Goal: Check status: Check status

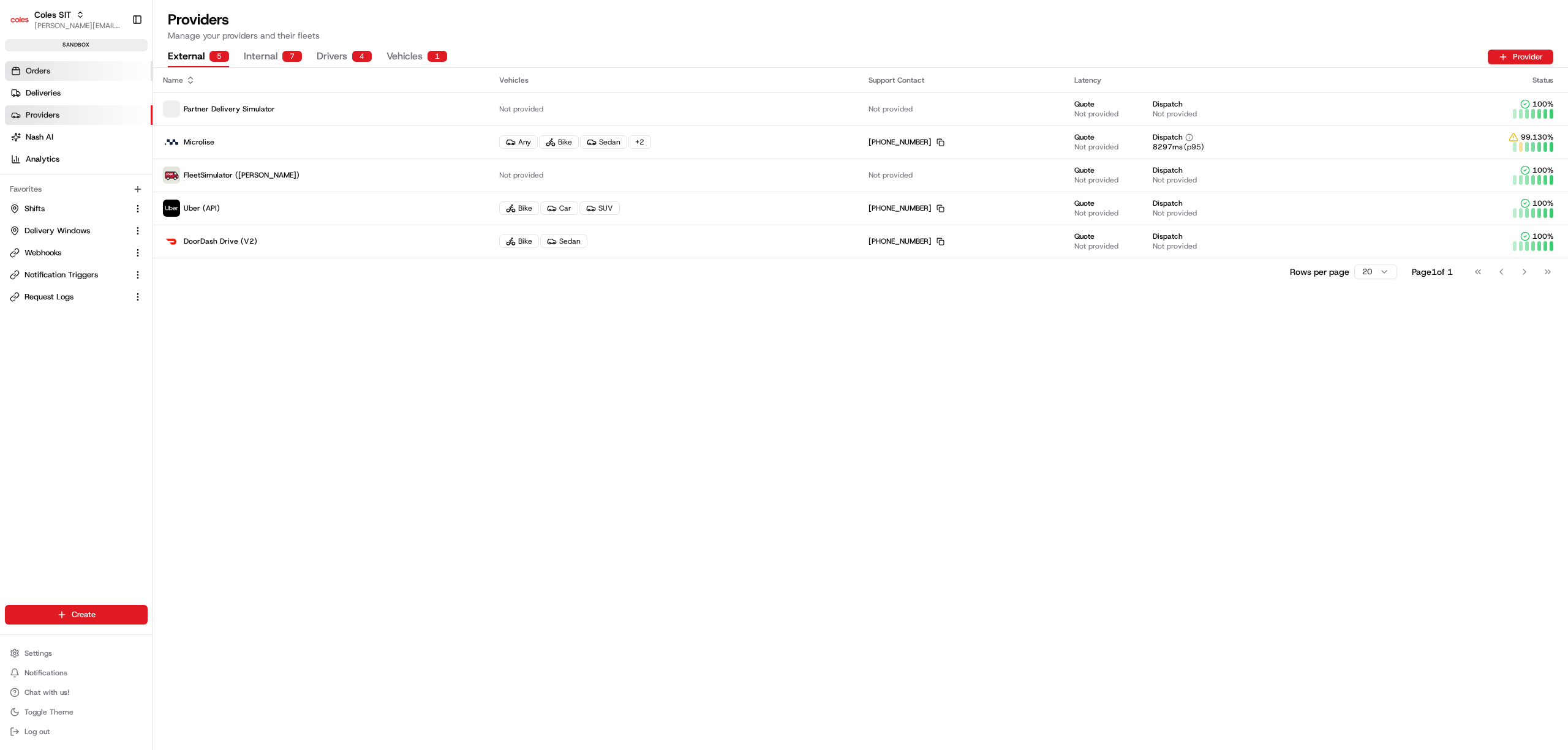
click at [41, 72] on span "Orders" at bounding box center [37, 71] width 24 height 11
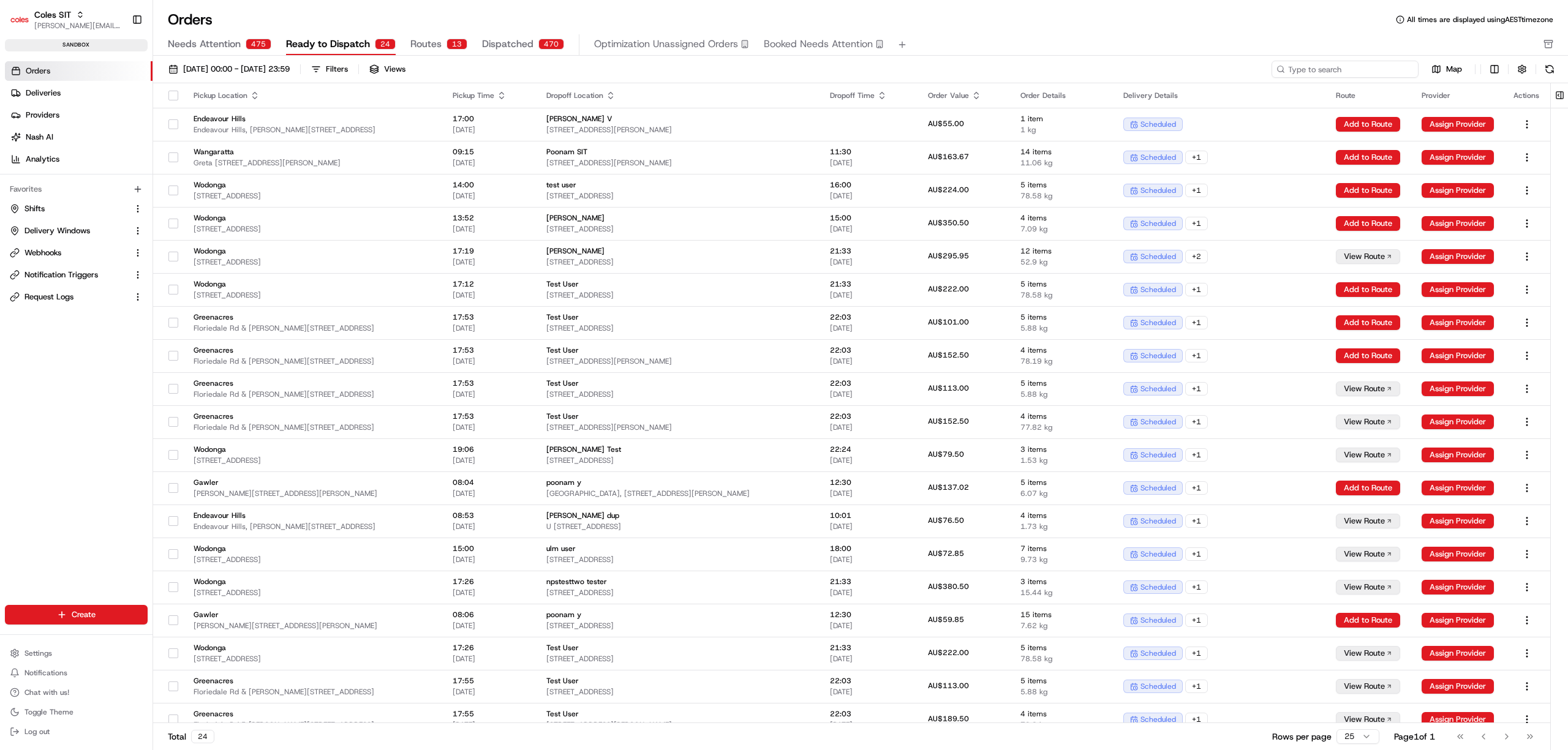
click at [1332, 72] on input at bounding box center [1345, 69] width 147 height 17
paste input "216603176"
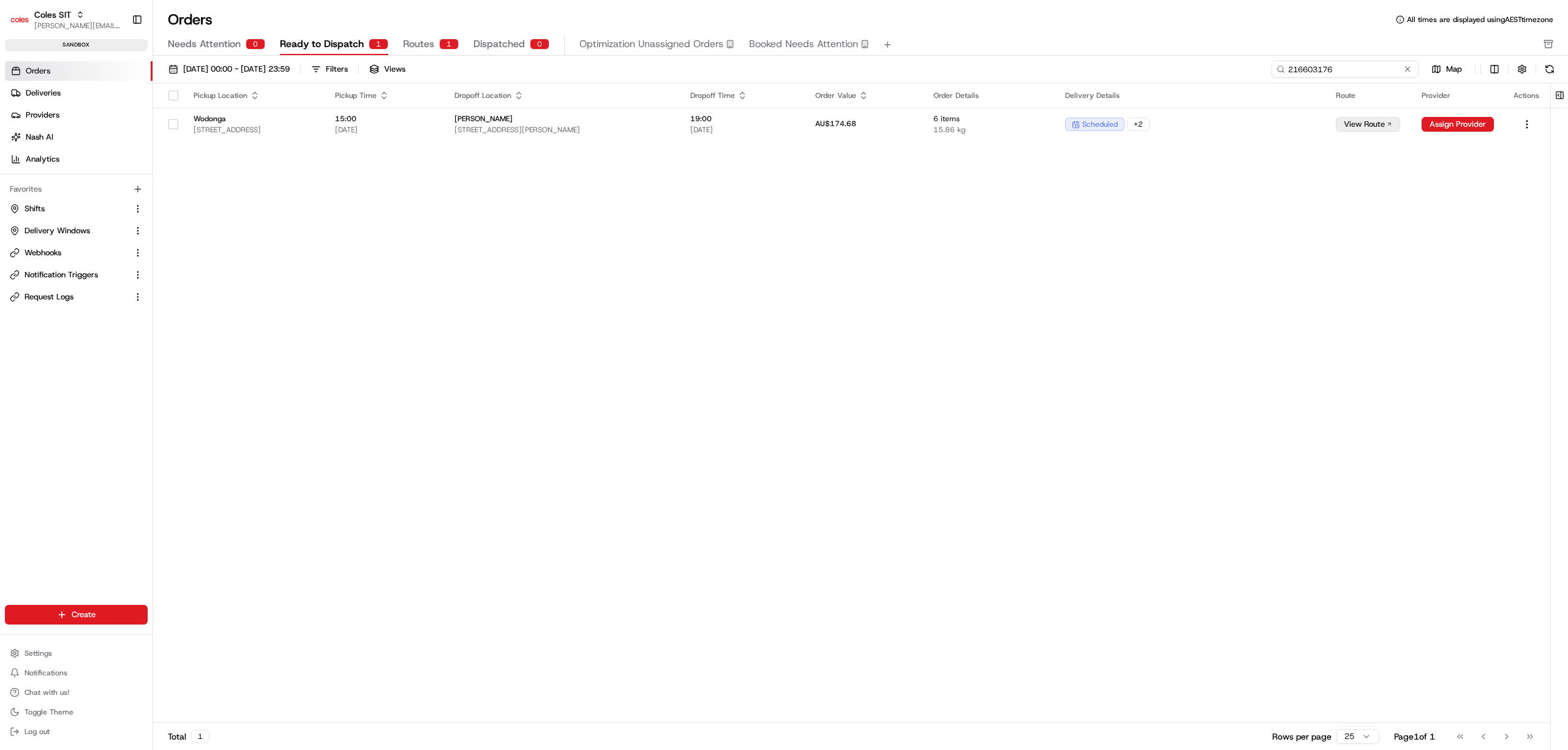
type input "216603176"
drag, startPoint x: 1027, startPoint y: 535, endPoint x: 998, endPoint y: 499, distance: 46.2
click at [1027, 535] on div "Pickup Location Pickup Time Dropoff Location Dropoff Time Order Value Order Det…" at bounding box center [851, 403] width 1397 height 640
click at [316, 121] on span "Wodonga" at bounding box center [255, 119] width 122 height 10
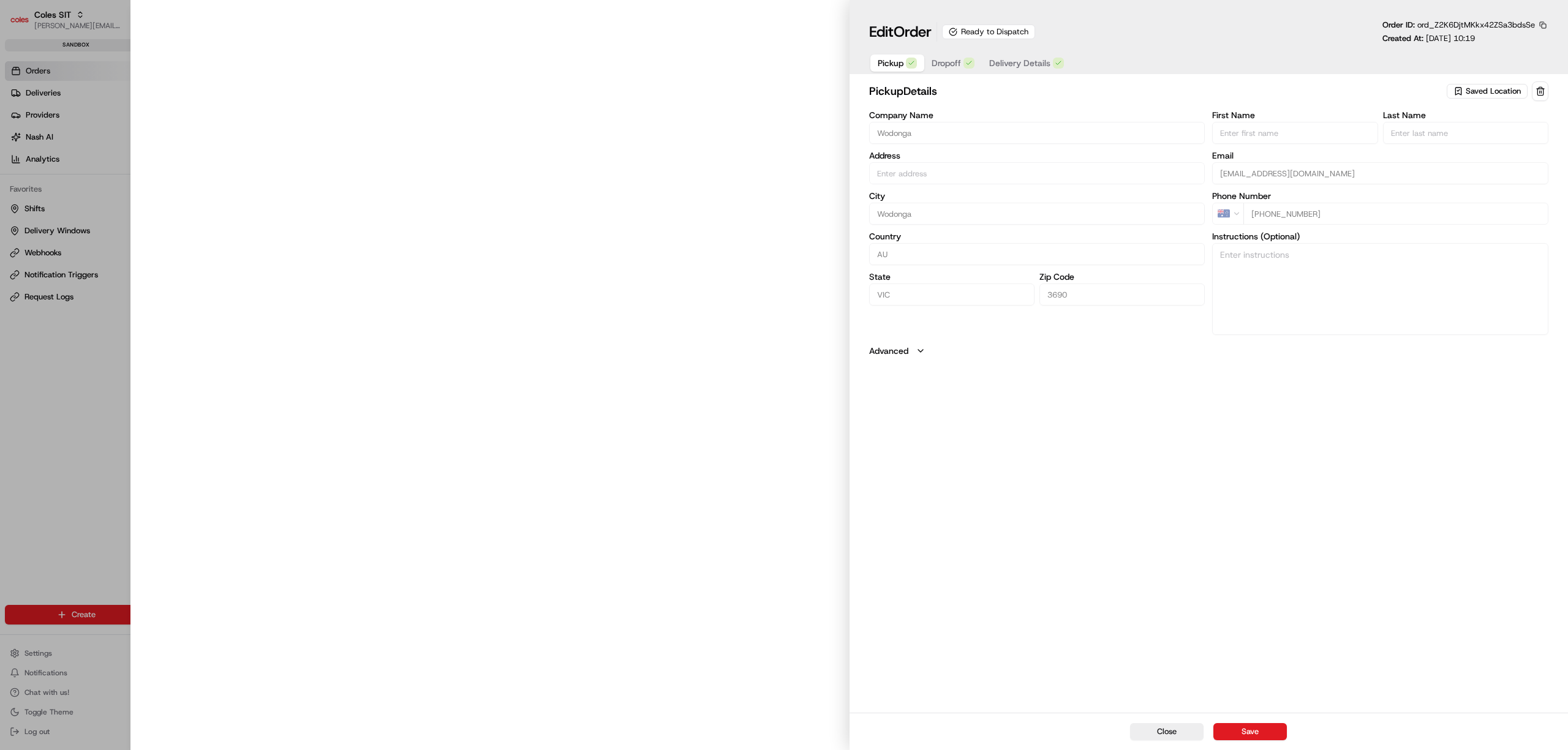
type input "[STREET_ADDRESS]"
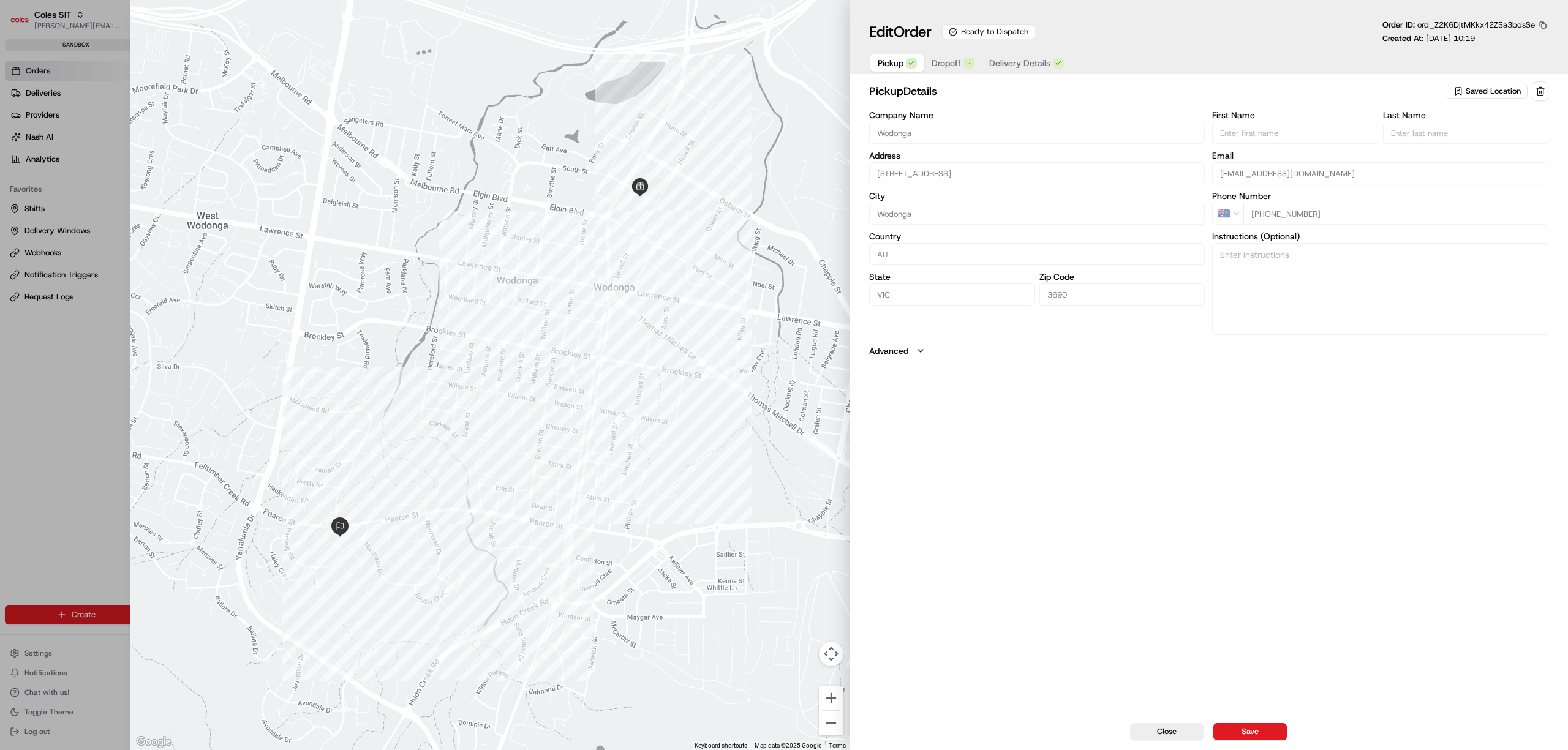
click at [948, 61] on span "Dropoff" at bounding box center [946, 63] width 30 height 12
click at [927, 675] on div "dropoff Details Saved Location Company Name Address [STREET_ADDRESS][GEOGRAPHIC…" at bounding box center [1208, 396] width 719 height 634
click at [1024, 60] on span "Delivery Details" at bounding box center [1019, 63] width 61 height 12
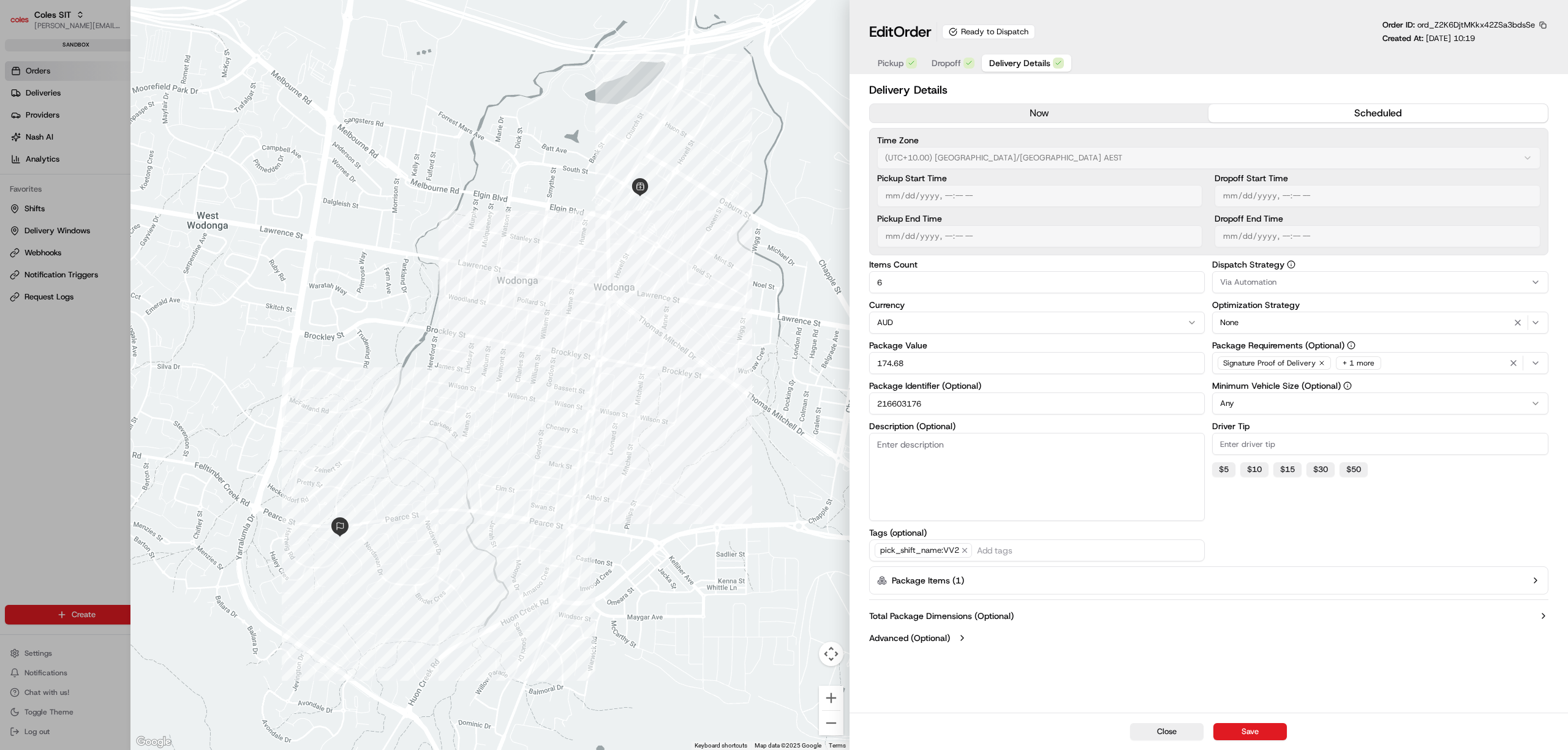
click at [1456, 584] on button "Package Items ( 1 )" at bounding box center [1208, 580] width 679 height 28
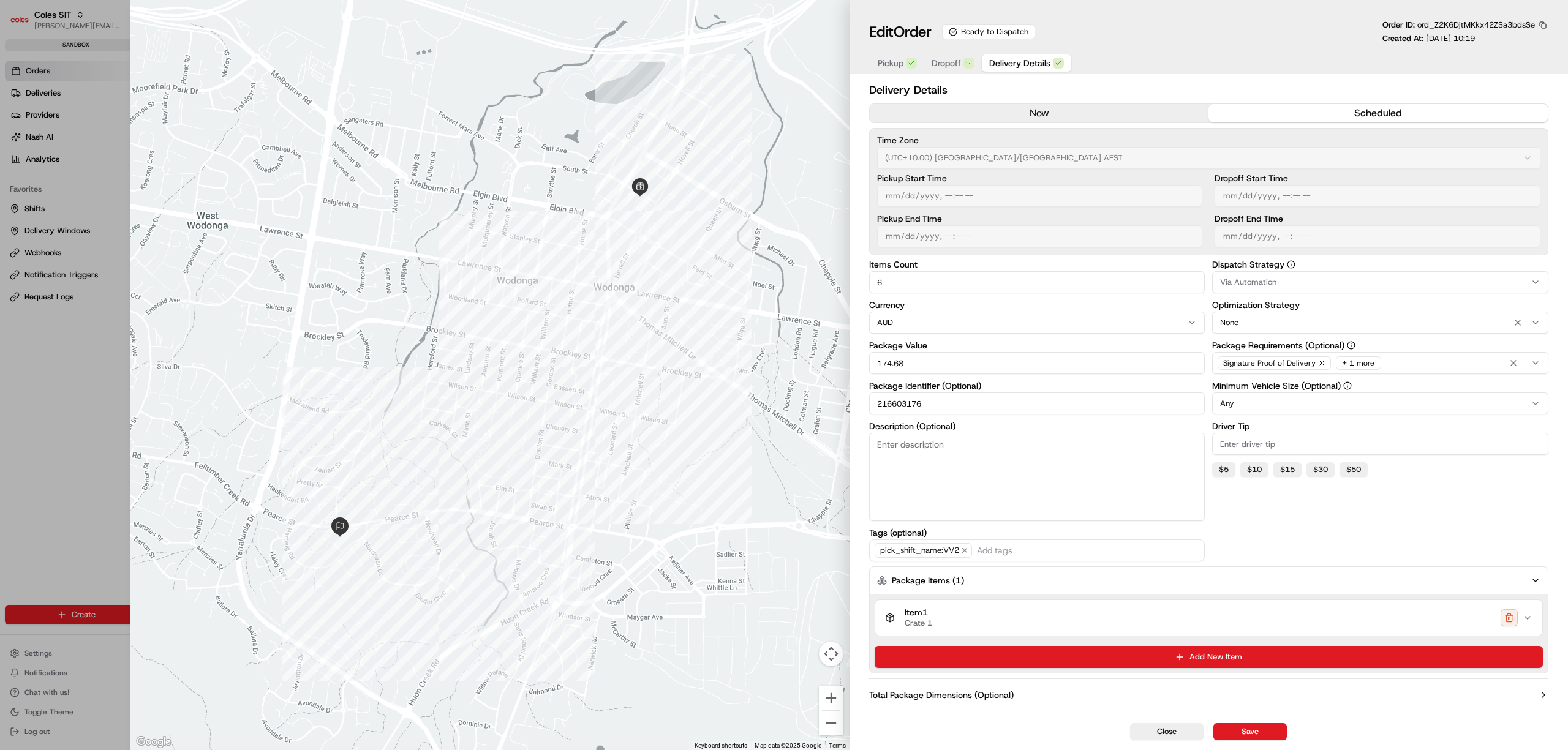
click at [1529, 618] on icon "button" at bounding box center [1527, 618] width 5 height 3
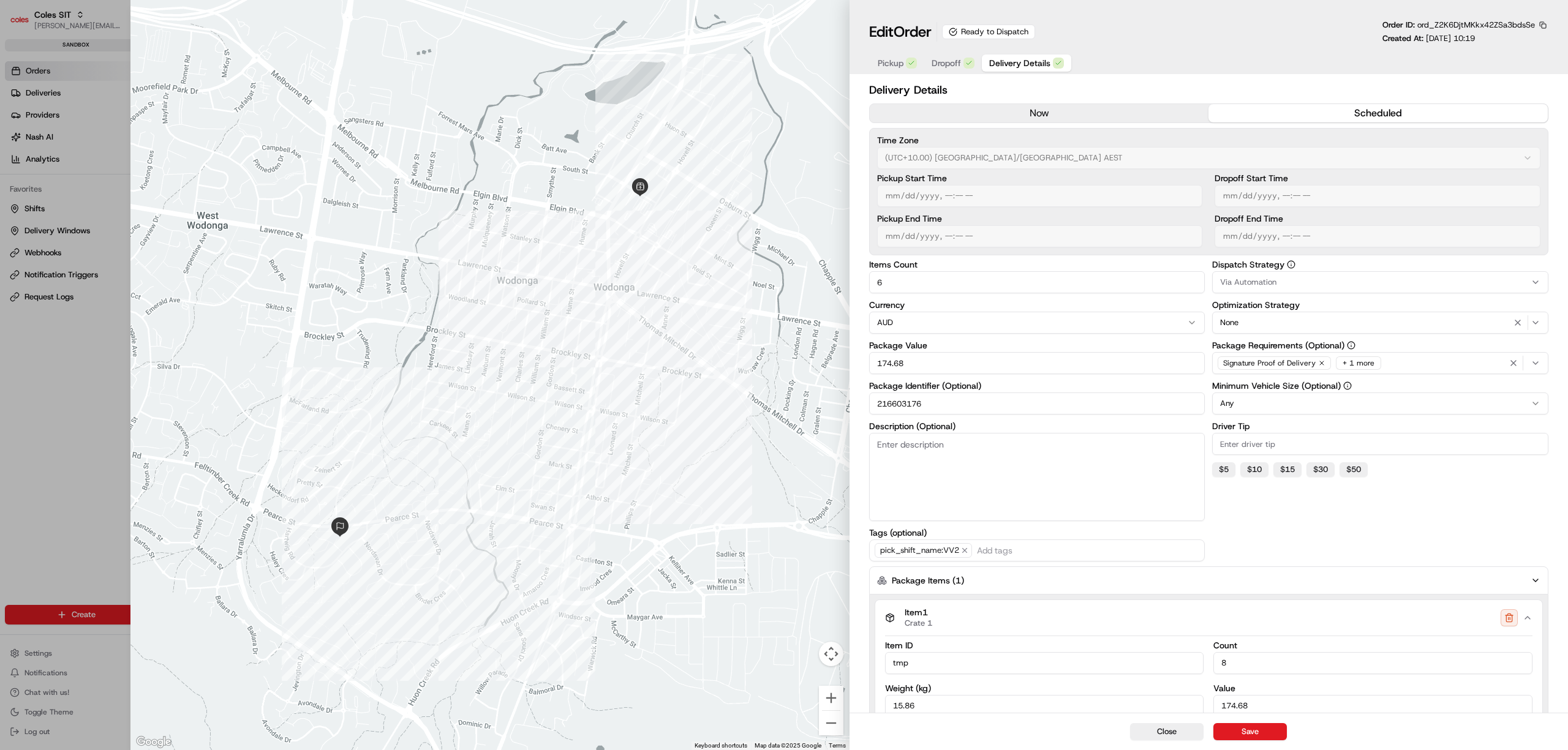
click at [62, 400] on div at bounding box center [784, 375] width 1568 height 750
type input "1"
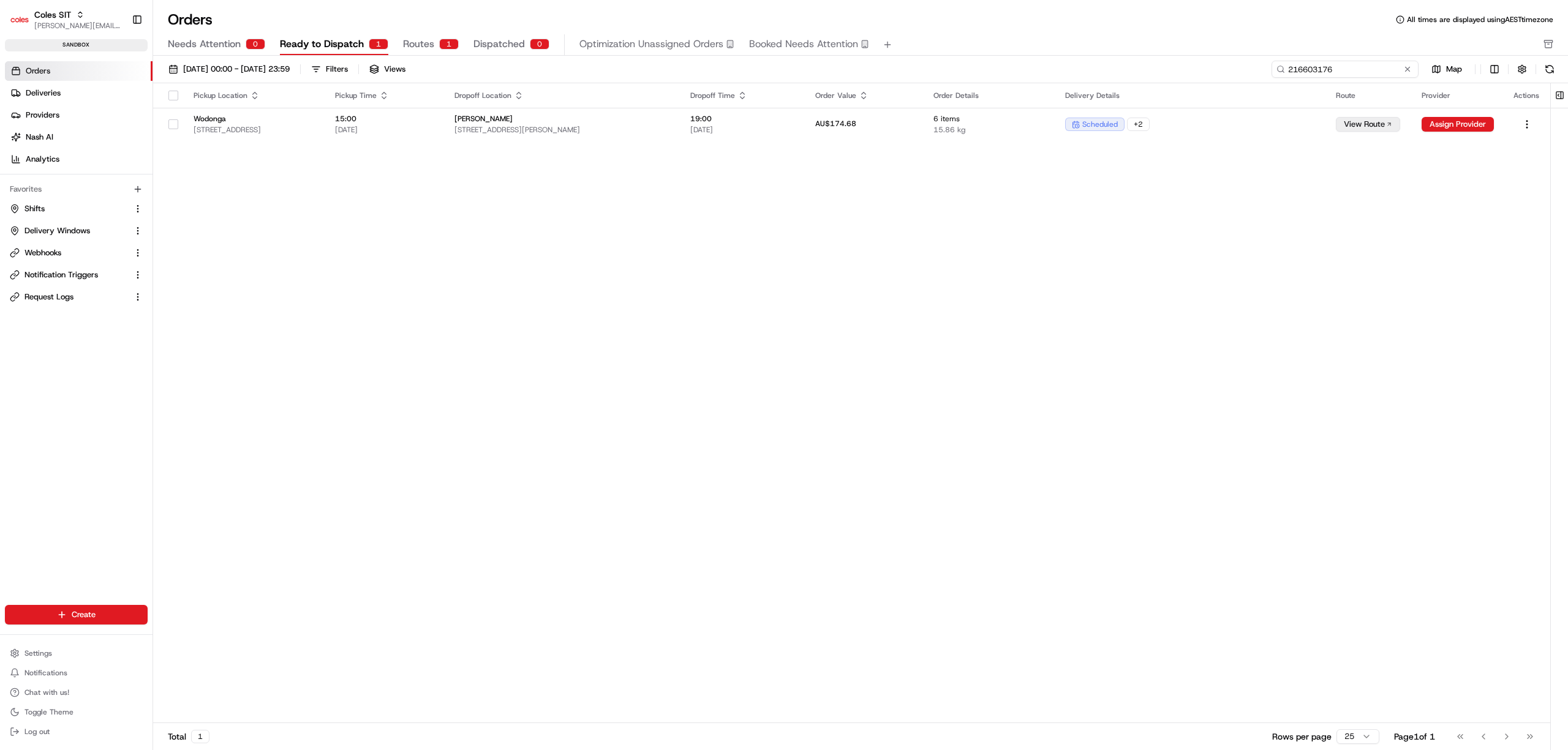
drag, startPoint x: 1374, startPoint y: 62, endPoint x: 1178, endPoint y: 93, distance: 198.4
click at [1178, 93] on div "[DATE] 00:00 - [DATE] 23:59 Filters Views 216603176 Map Pickup Location Pickup …" at bounding box center [860, 407] width 1414 height 702
click at [399, 40] on div "Needs Attention 0 Ready to Dispatch 1 Routes 1 Dispatched 0 Optimization Unassi…" at bounding box center [852, 45] width 1368 height 21
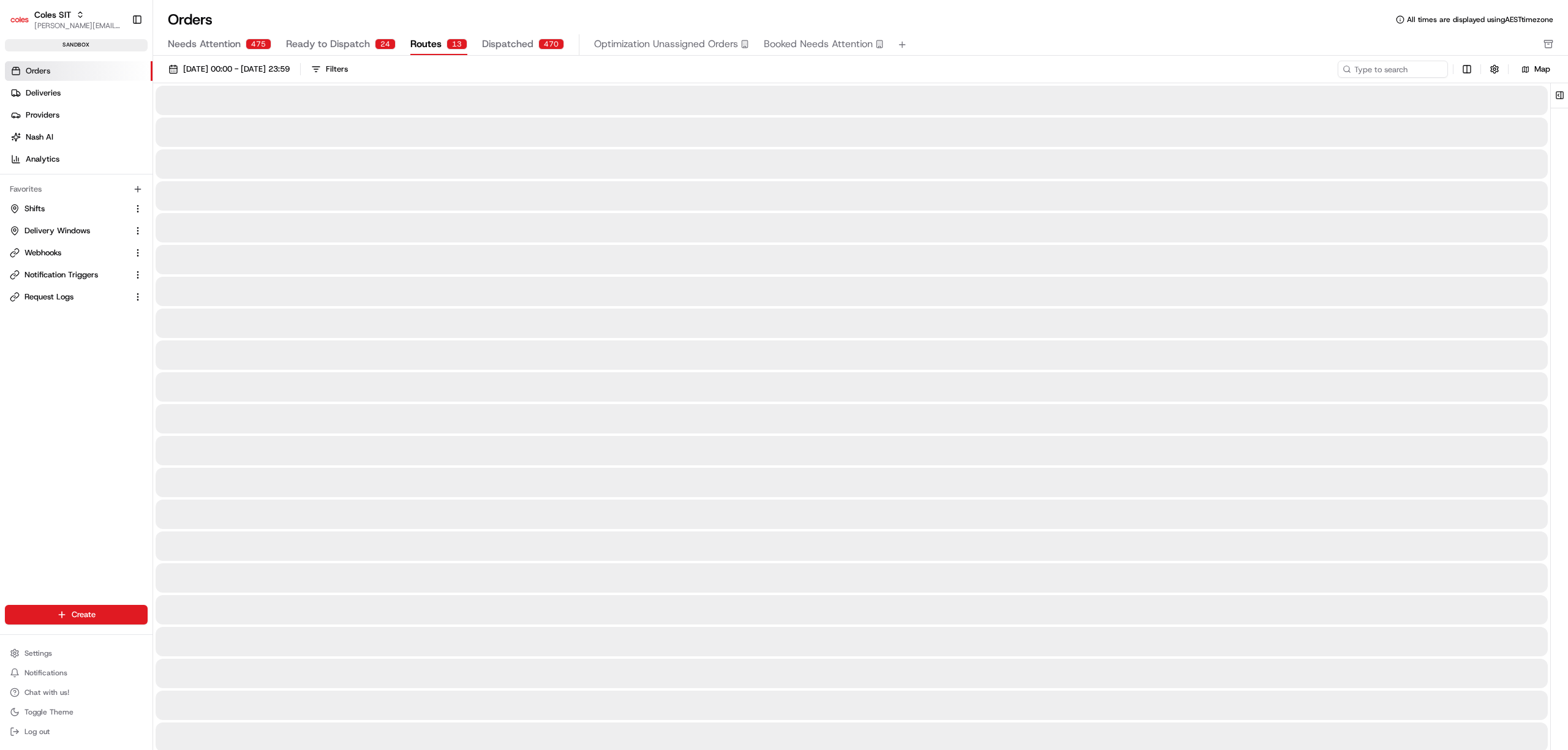
click at [402, 43] on div "Needs Attention 475 Ready to Dispatch 24 Routes 13 Dispatched 470 Optimization …" at bounding box center [852, 45] width 1368 height 21
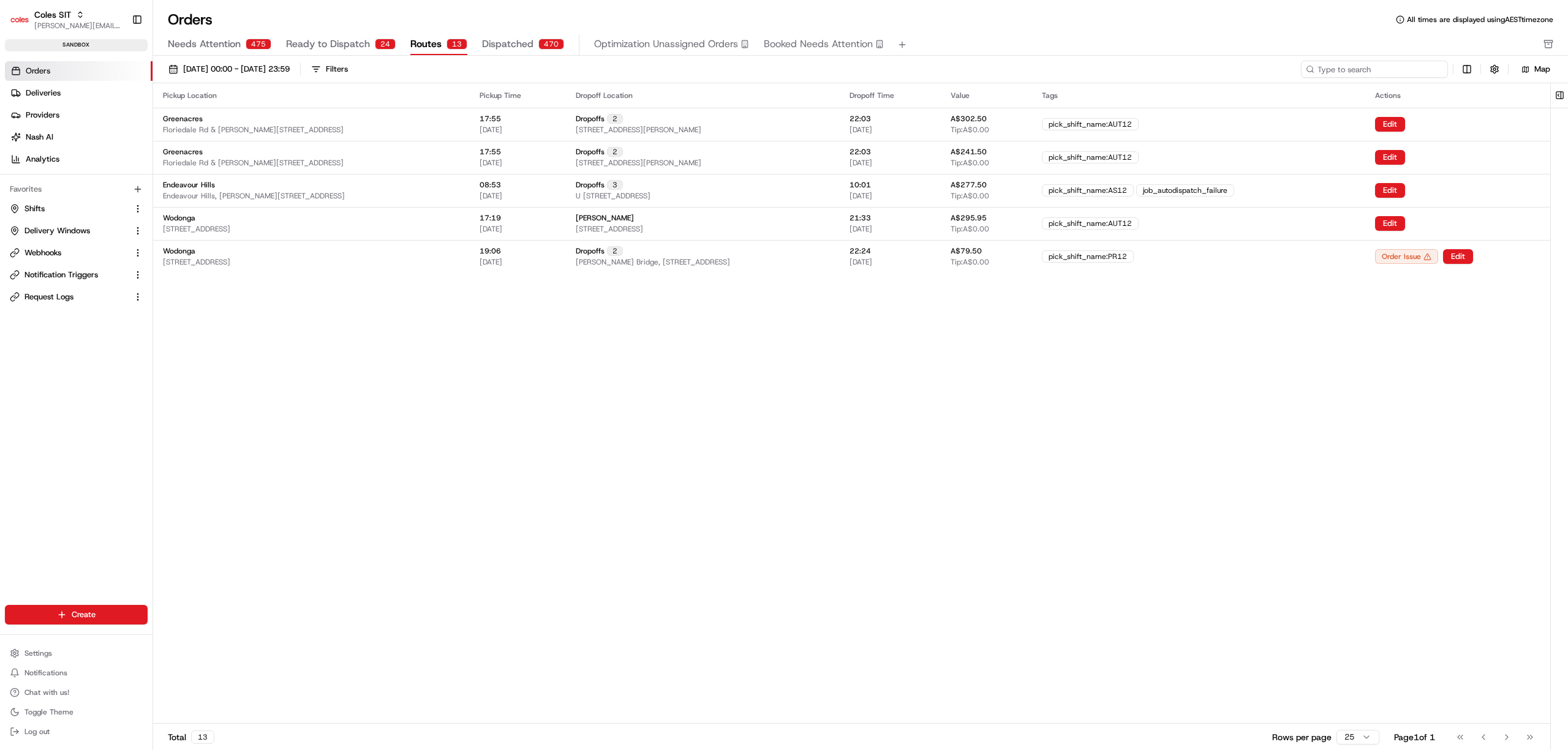
click at [1407, 66] on input at bounding box center [1374, 69] width 147 height 17
paste input "216603176"
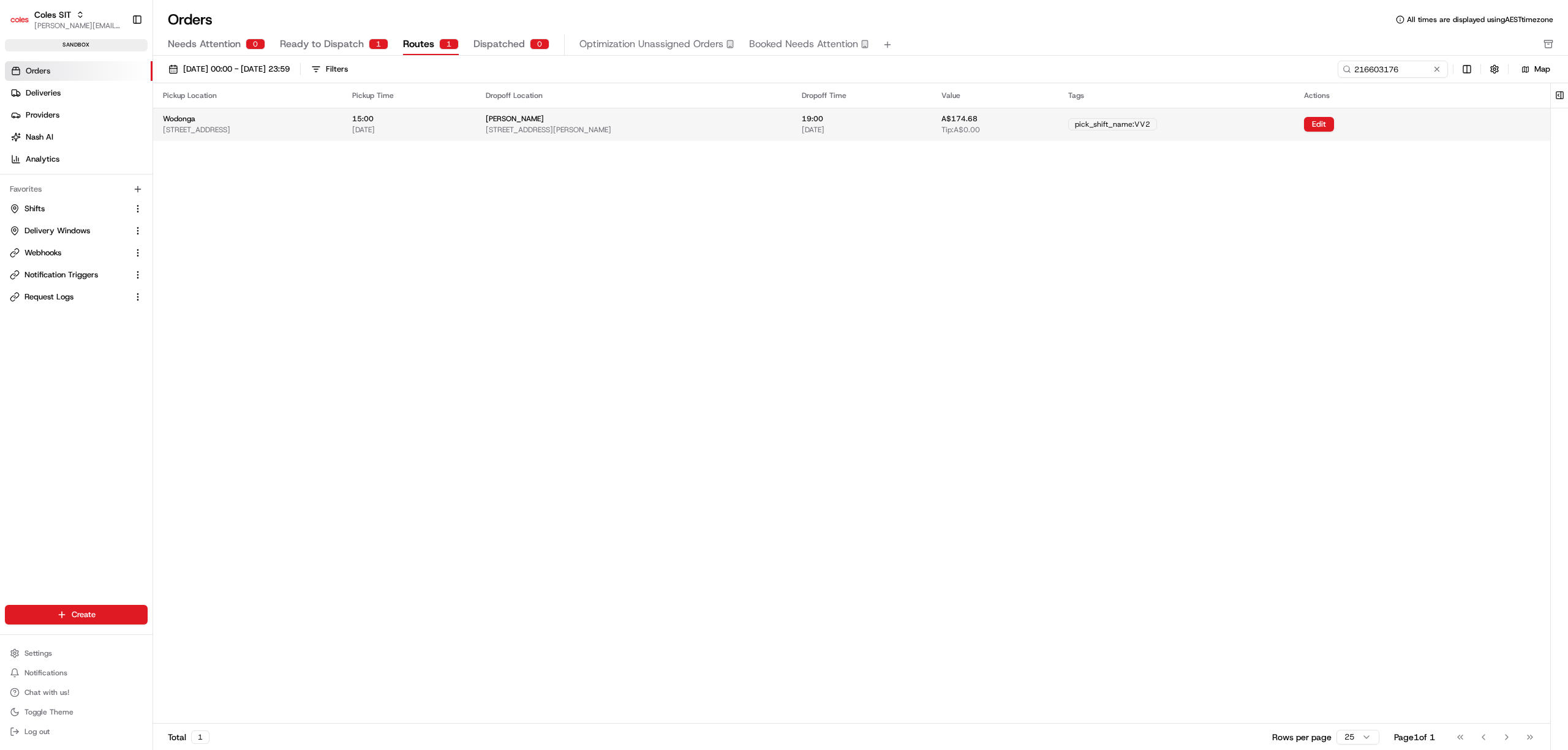
click at [333, 120] on div "Wodonga [STREET_ADDRESS]" at bounding box center [247, 125] width 169 height 21
click at [1338, 123] on button "Edit" at bounding box center [1323, 124] width 30 height 14
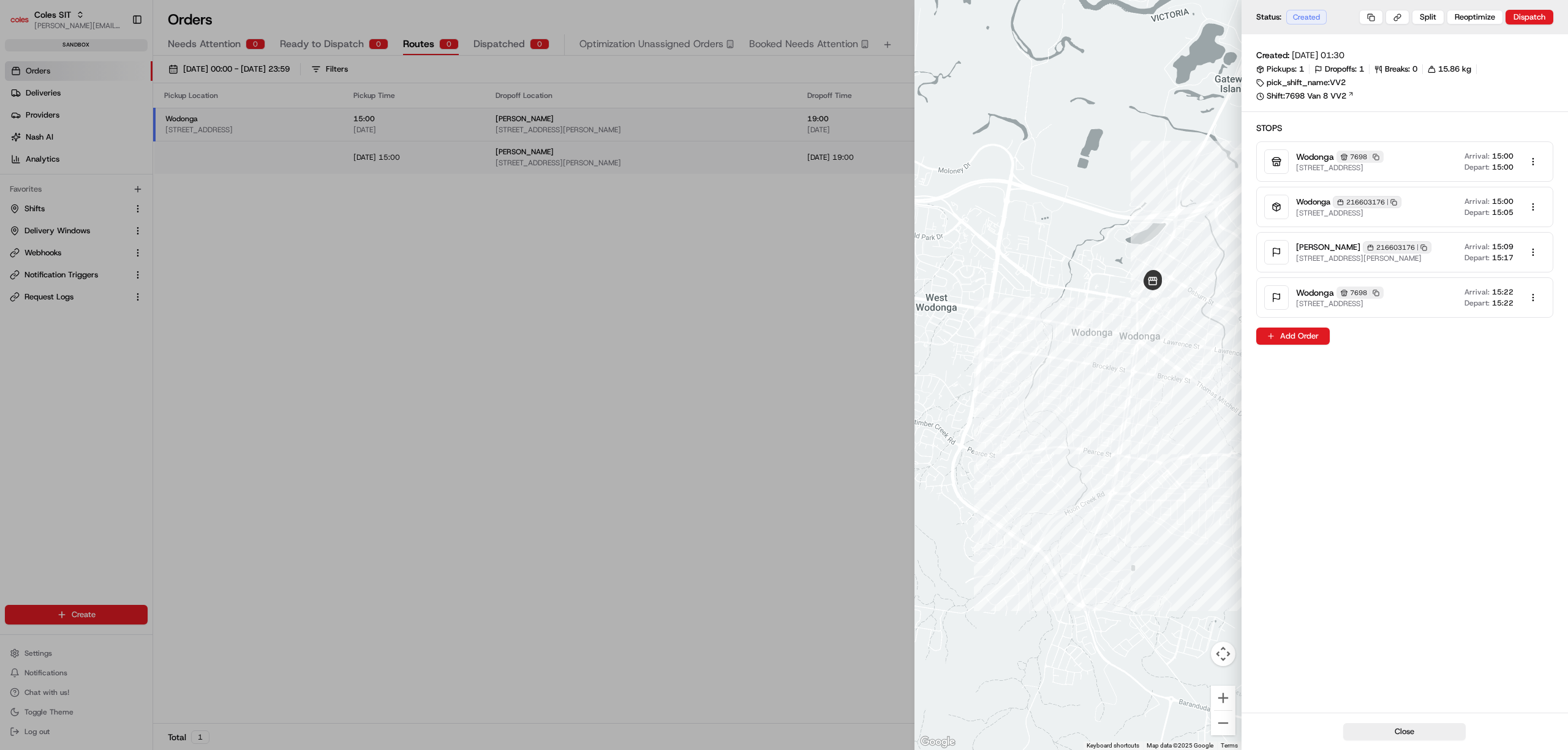
click at [334, 338] on div at bounding box center [784, 375] width 1568 height 750
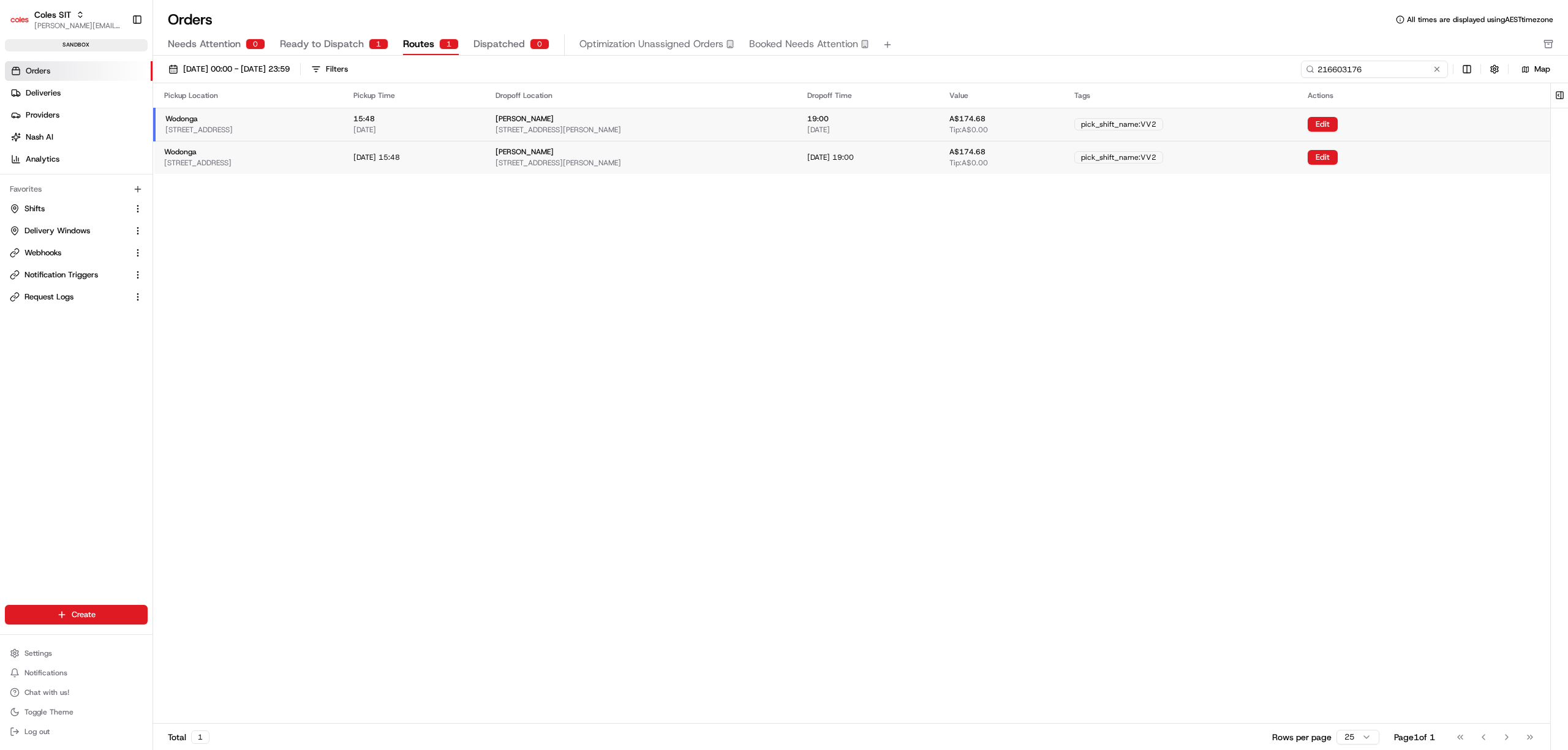
click at [1391, 71] on input "216603176" at bounding box center [1374, 69] width 147 height 17
paste input "367039"
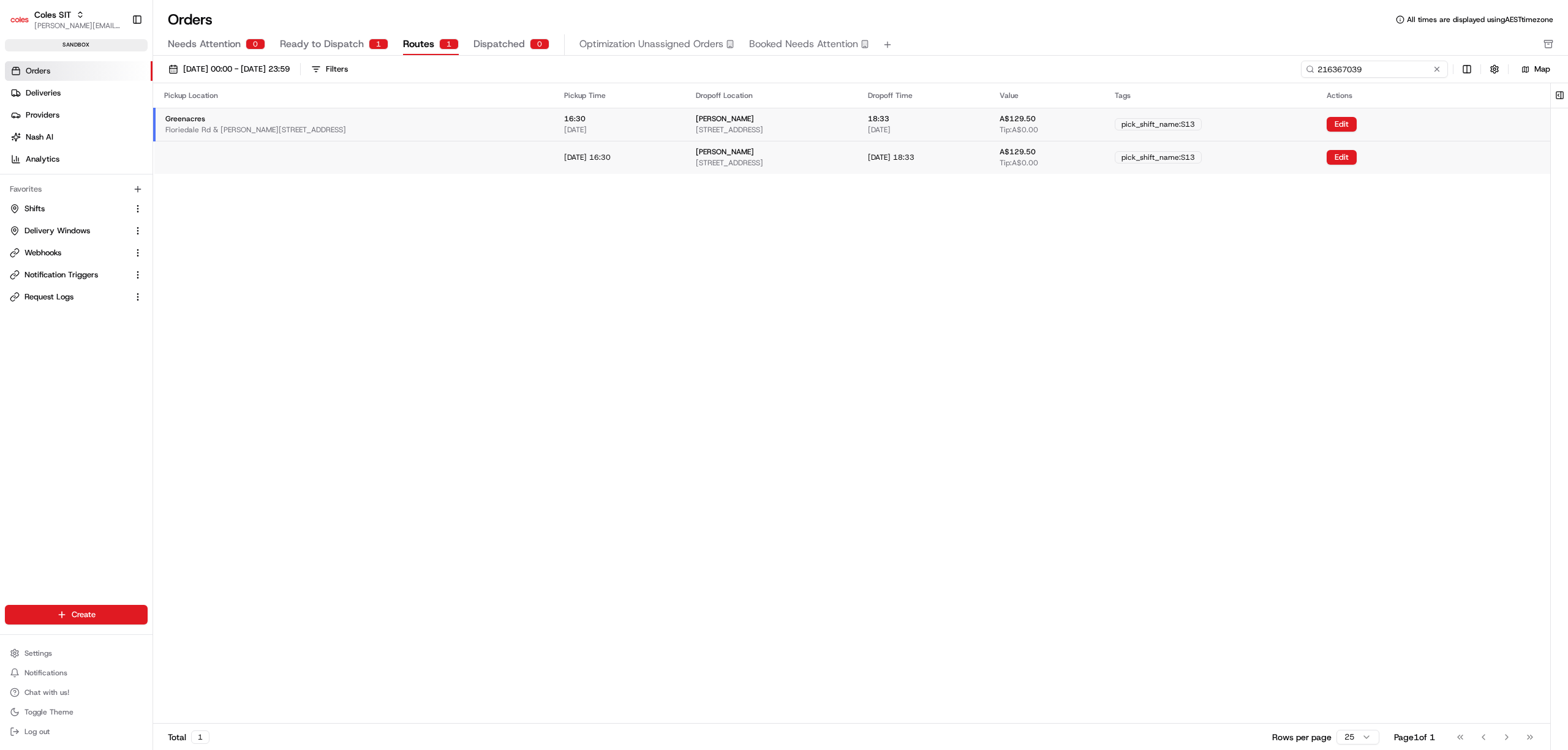
type input "216367039"
drag, startPoint x: 334, startPoint y: 45, endPoint x: 439, endPoint y: 52, distance: 105.2
click at [334, 45] on span "Ready to Dispatch" at bounding box center [322, 44] width 84 height 14
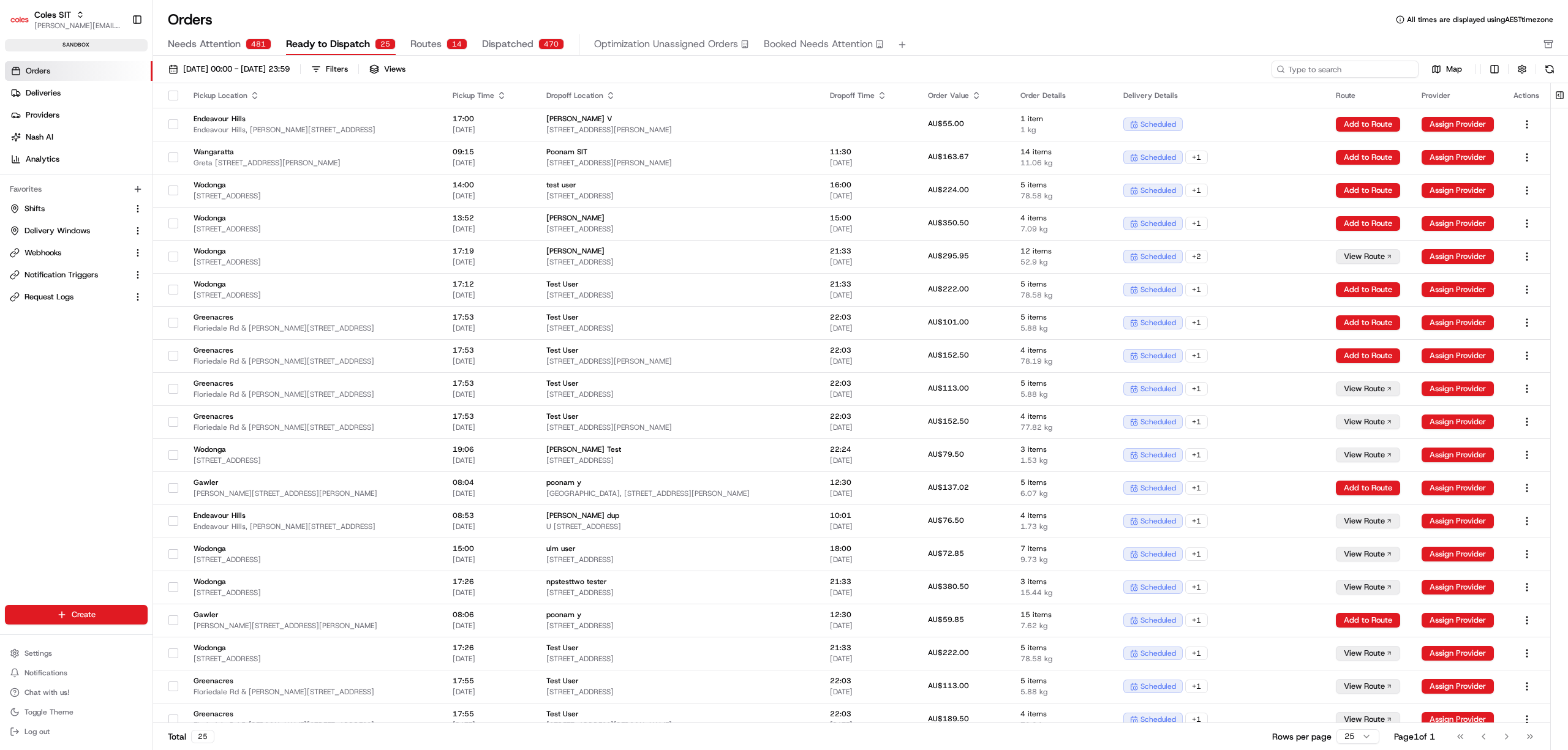
click at [1380, 64] on input at bounding box center [1345, 69] width 147 height 17
paste input "216367039"
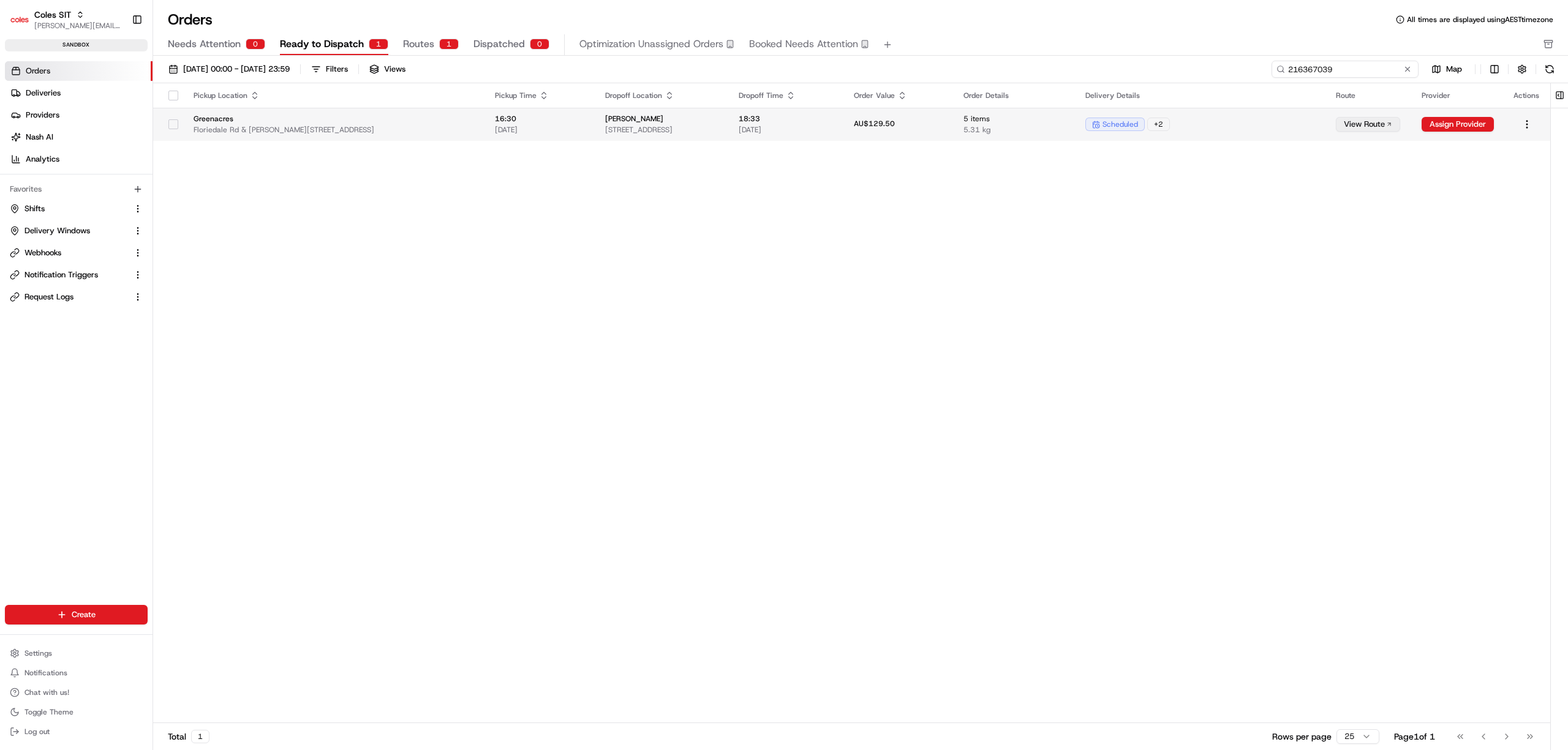
type input "216367039"
click at [1021, 127] on span "5.31 kg" at bounding box center [1015, 129] width 102 height 10
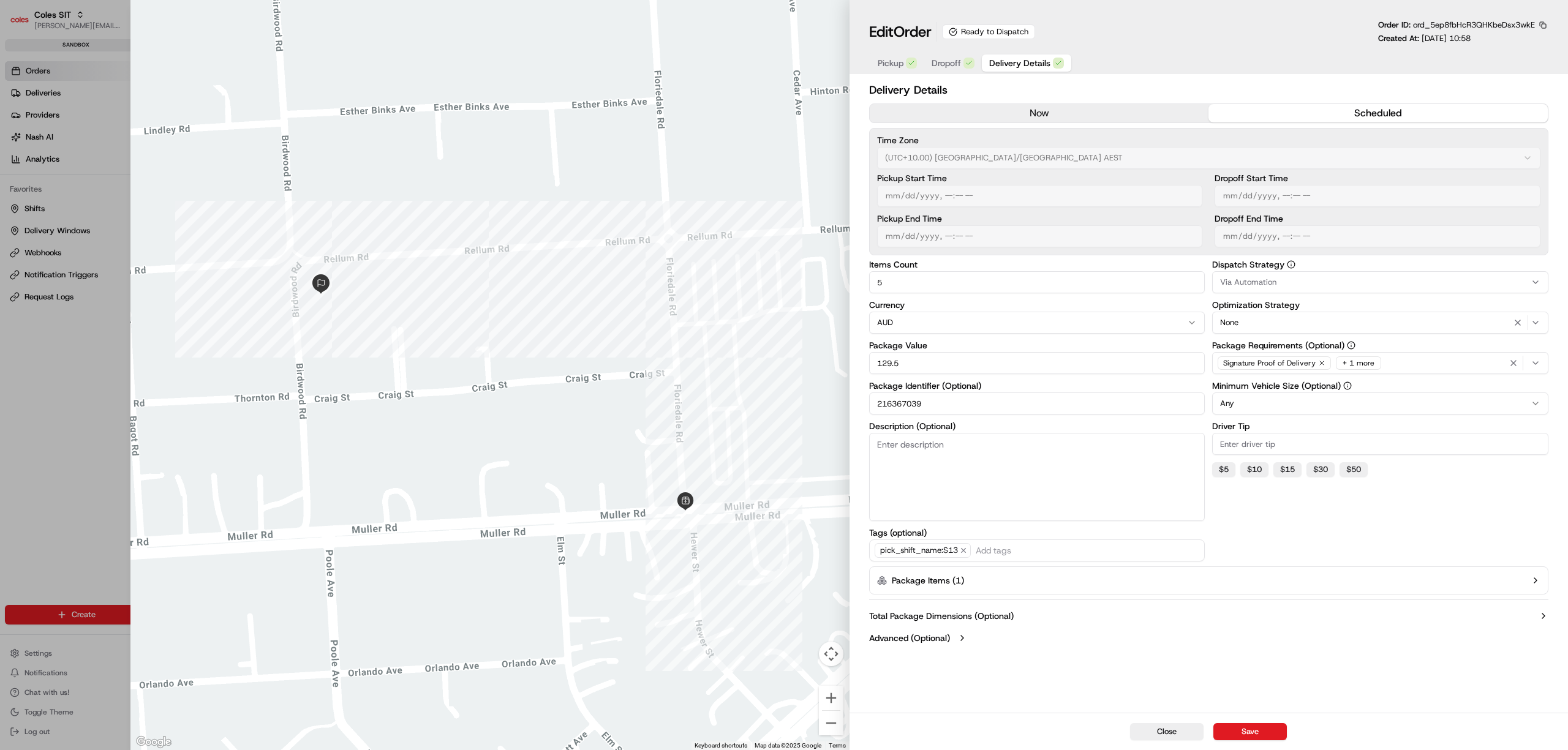
click at [968, 69] on div "button" at bounding box center [969, 63] width 11 height 11
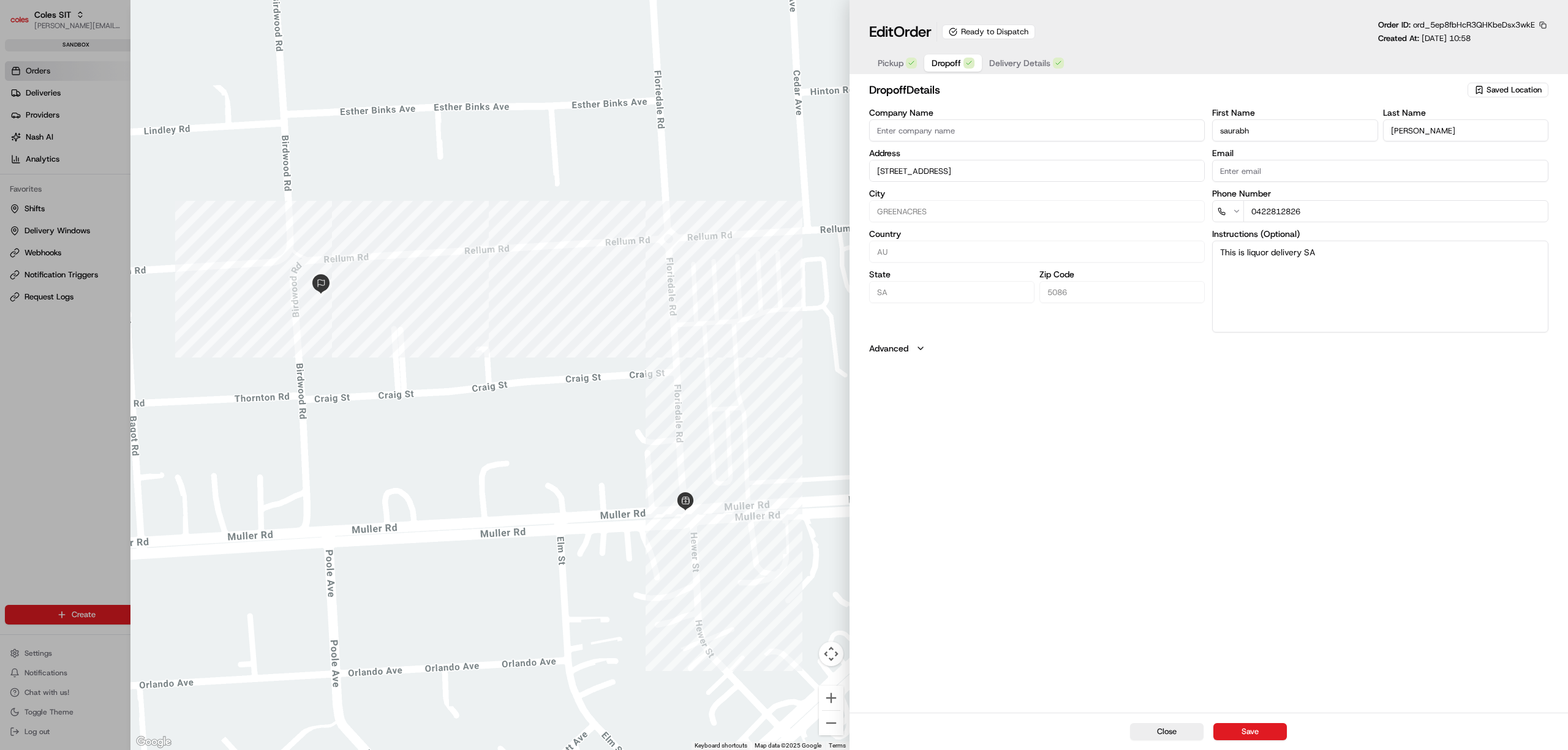
click at [954, 657] on div "dropoff Details Saved Location Company Name Address [STREET_ADDRESS] First Name…" at bounding box center [1208, 396] width 719 height 634
click at [1024, 64] on span "Delivery Details" at bounding box center [1019, 63] width 61 height 12
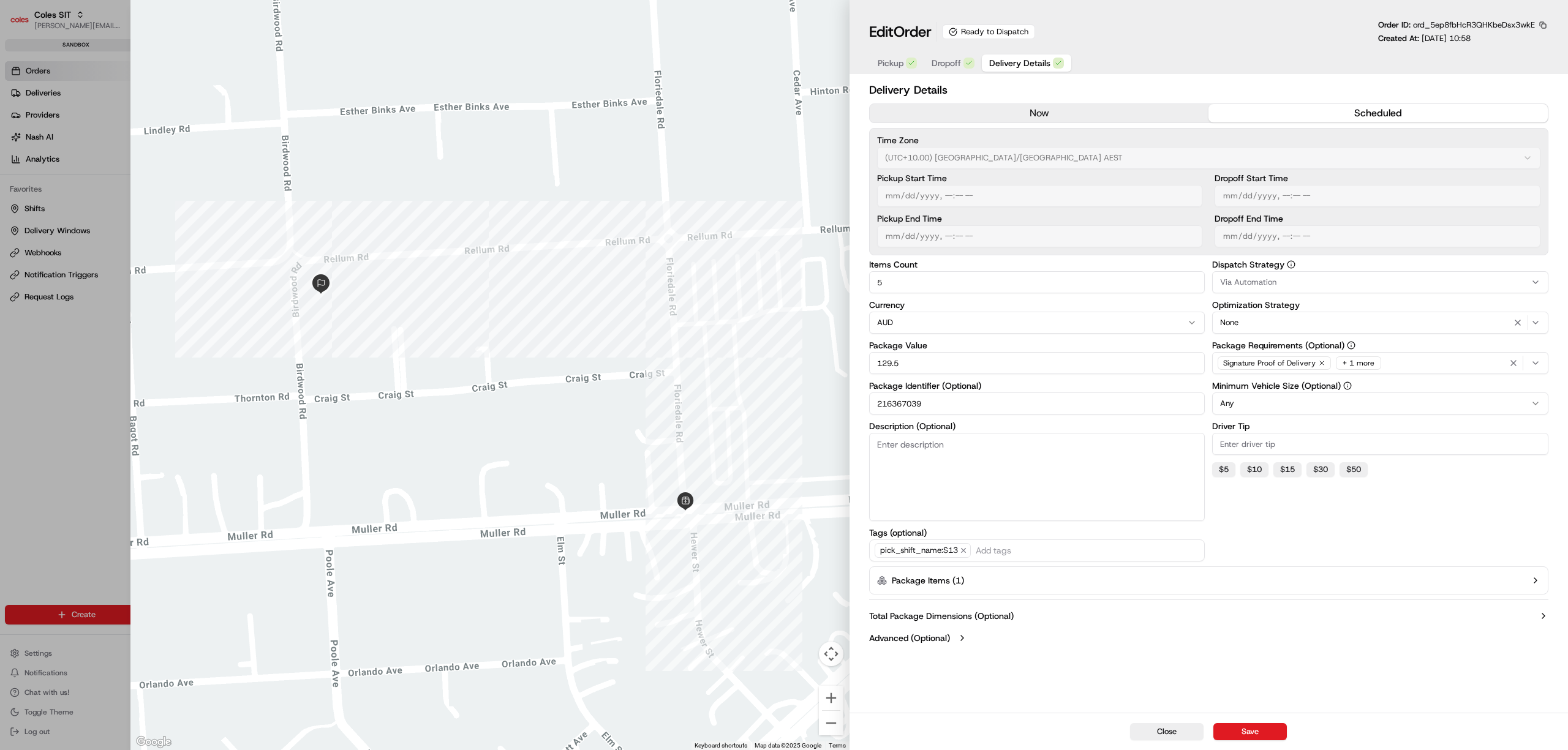
click at [1531, 583] on icon "button" at bounding box center [1535, 580] width 10 height 10
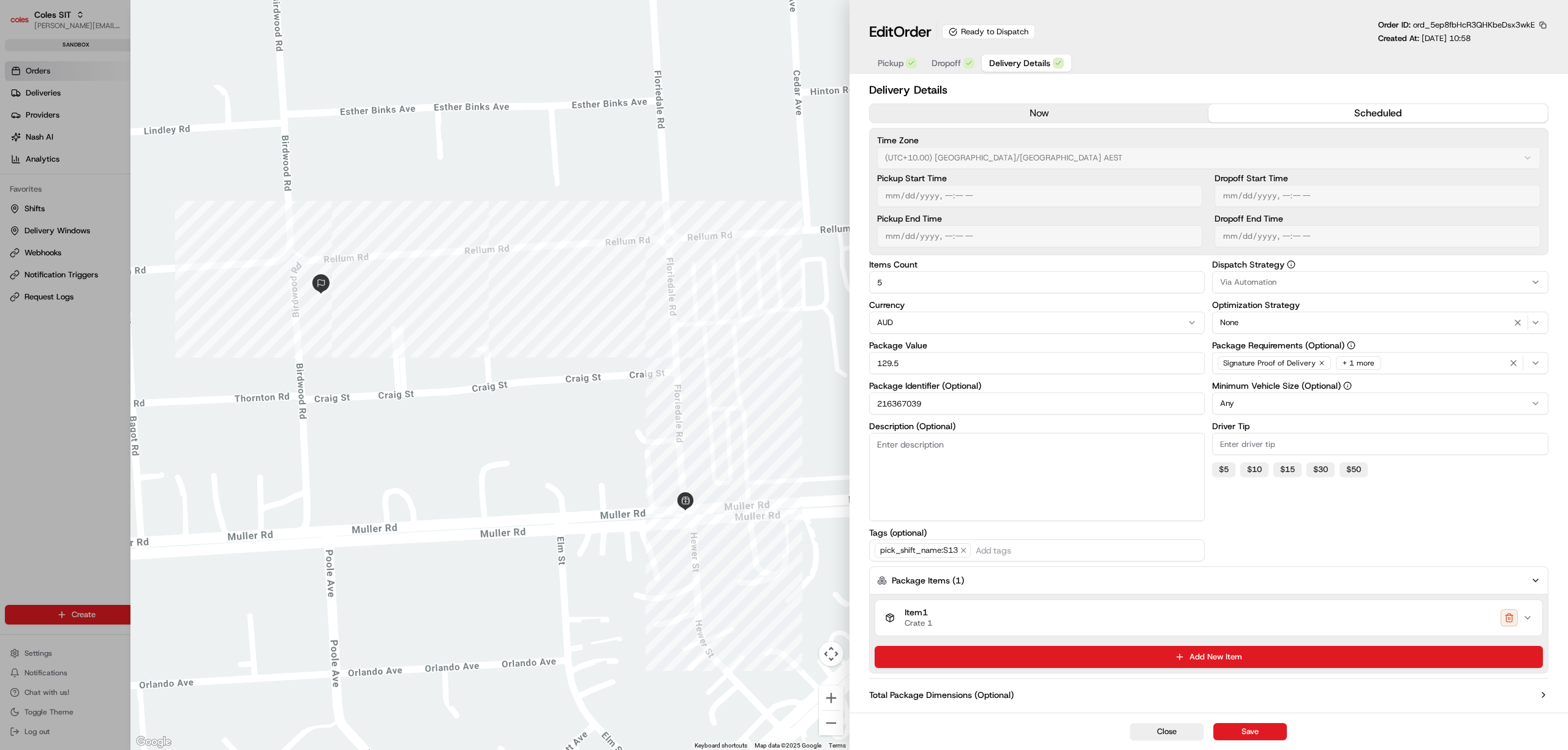
click at [1529, 615] on icon "button" at bounding box center [1527, 617] width 10 height 10
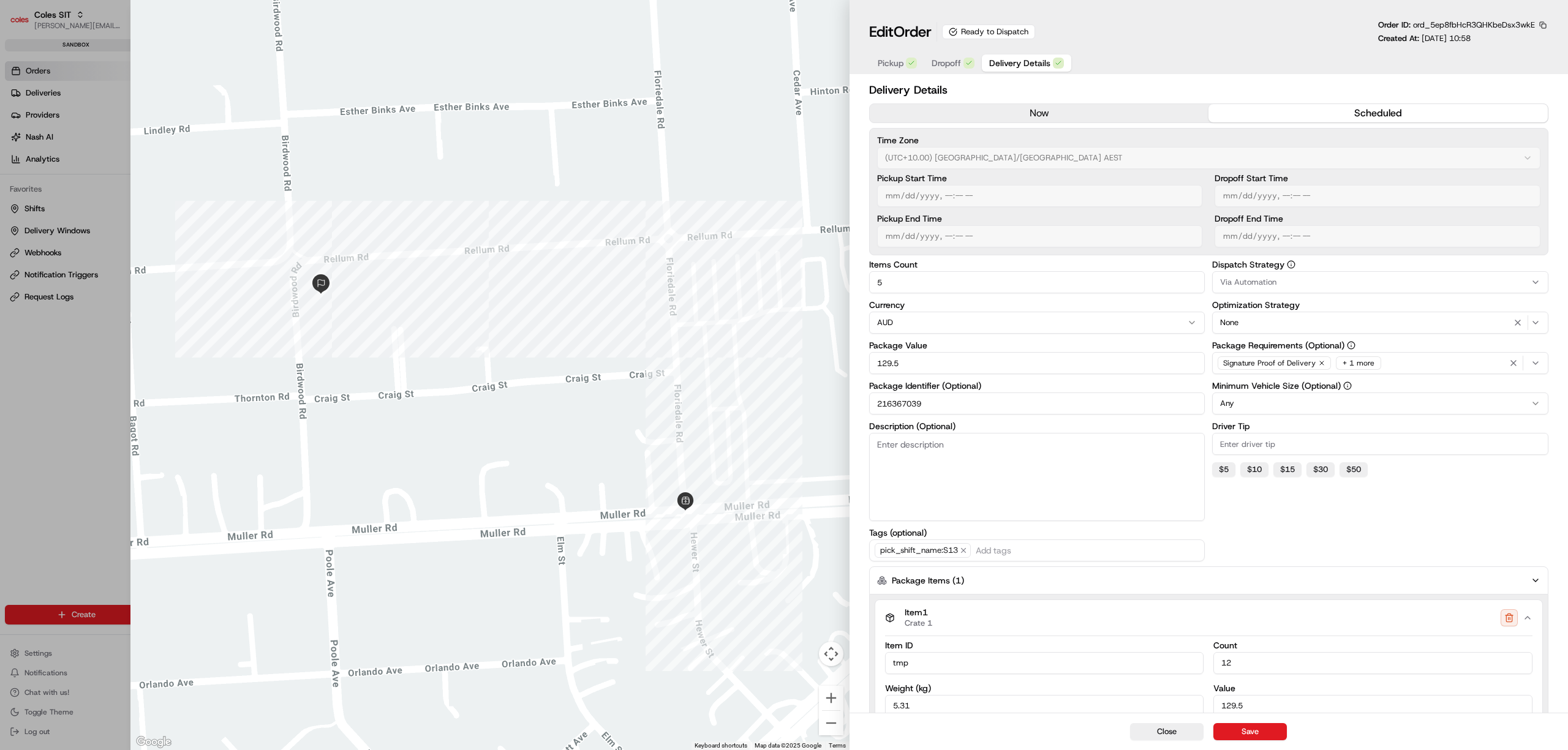
click at [96, 375] on div at bounding box center [784, 375] width 1568 height 750
type input "1"
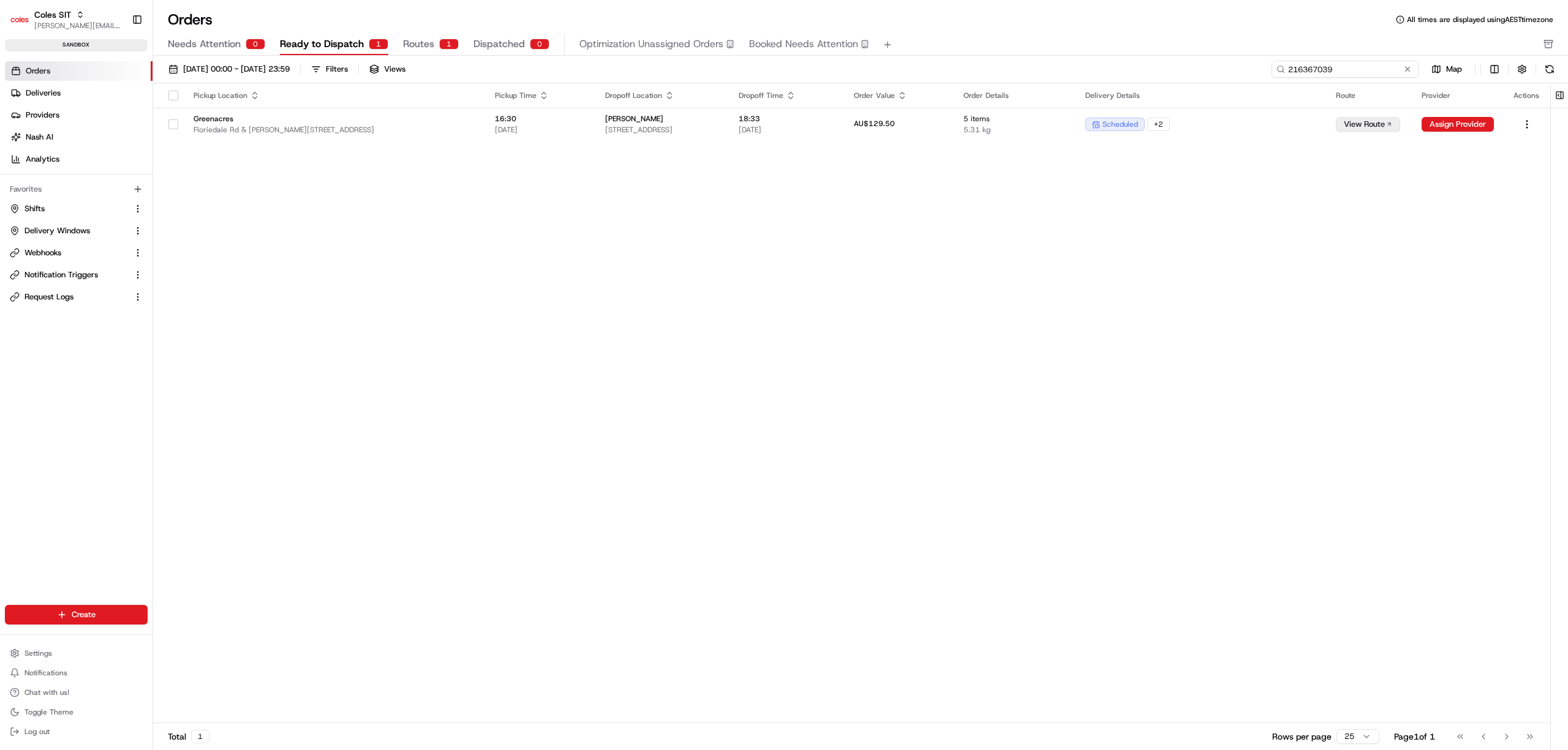
click at [1342, 69] on input "216367039" at bounding box center [1345, 69] width 147 height 17
click at [427, 40] on span "Routes" at bounding box center [419, 44] width 32 height 14
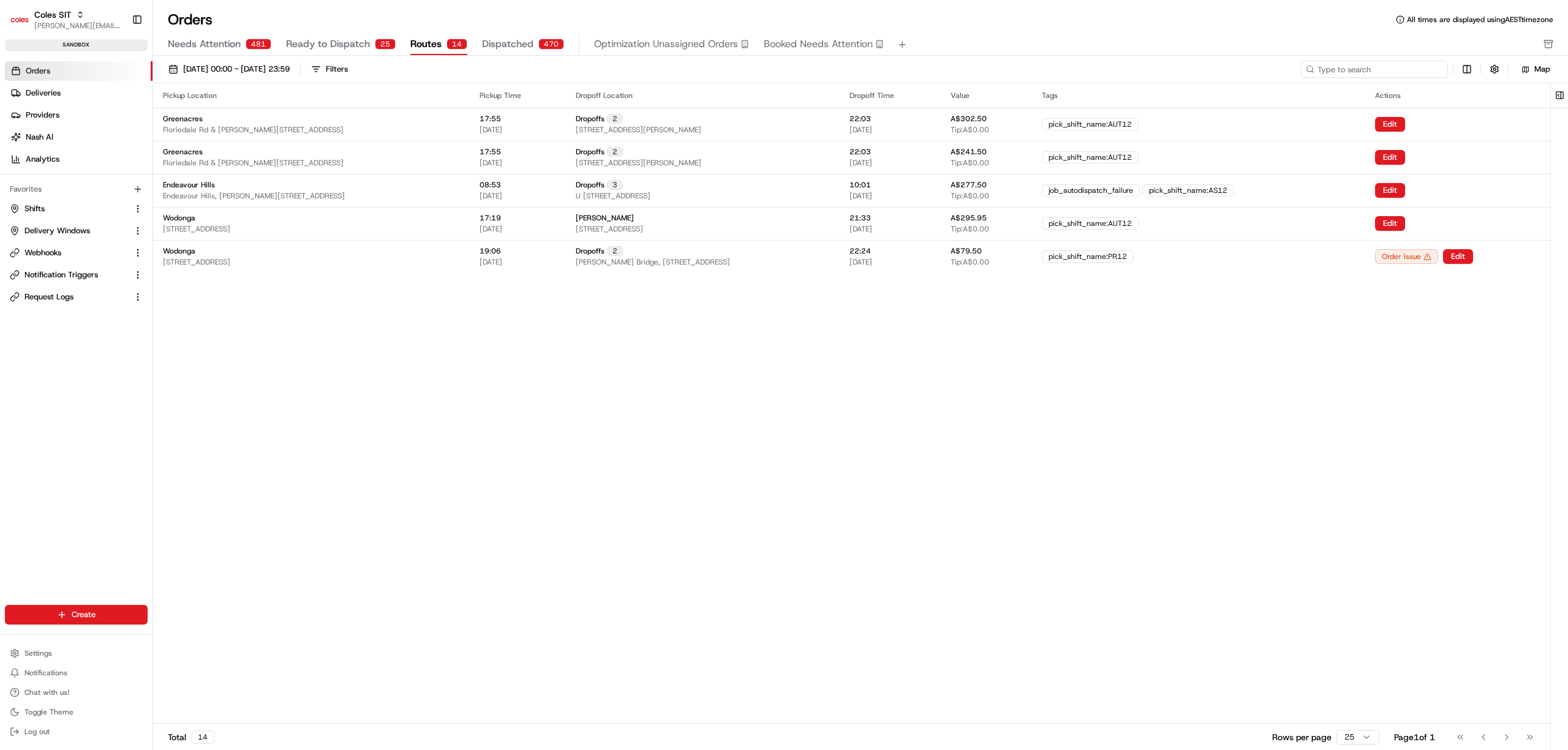
click at [1407, 72] on input at bounding box center [1374, 69] width 147 height 17
paste input "216367039"
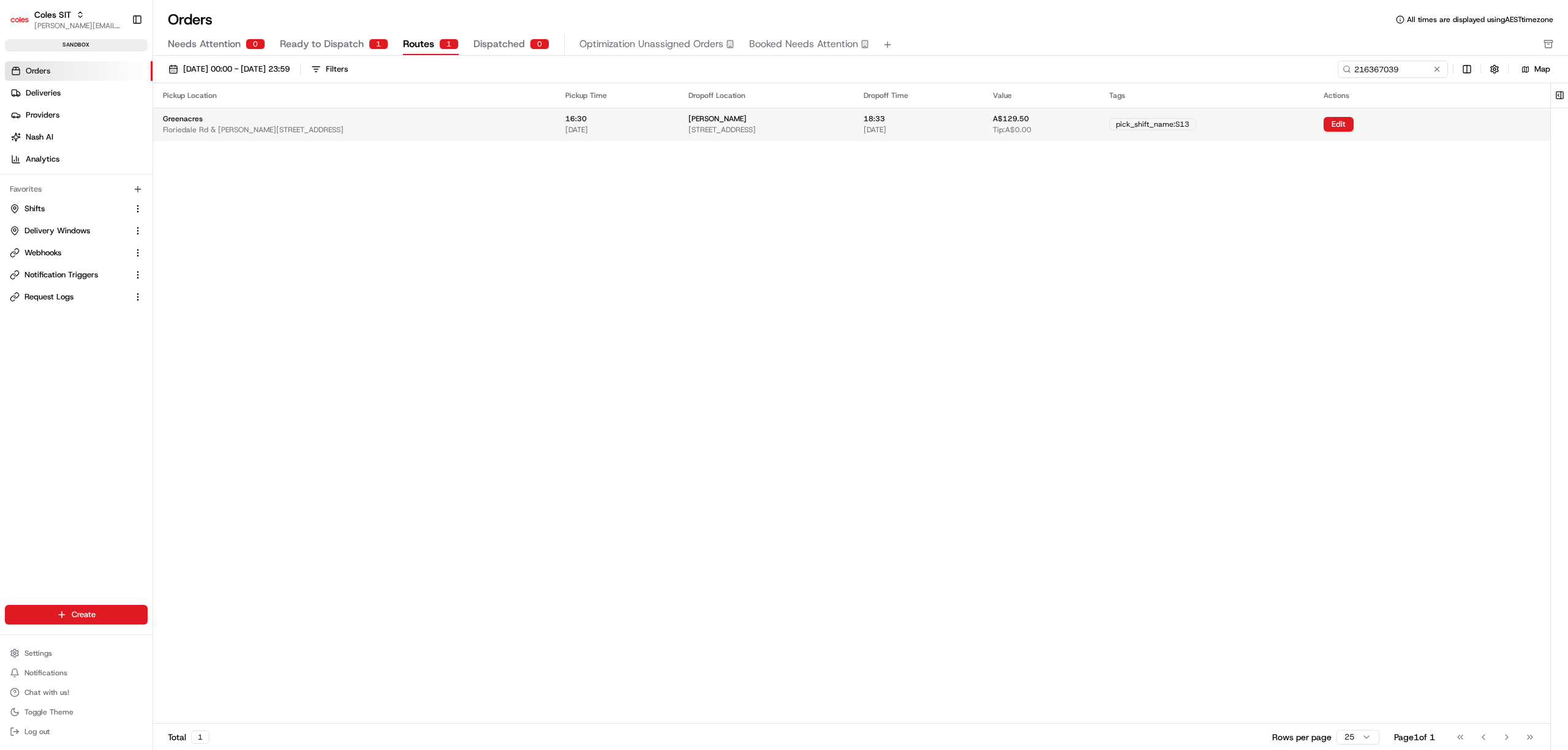
click at [334, 127] on span "Floriedale Rd & [PERSON_NAME][STREET_ADDRESS]" at bounding box center [253, 129] width 180 height 10
click at [1357, 121] on button "Edit" at bounding box center [1342, 124] width 30 height 14
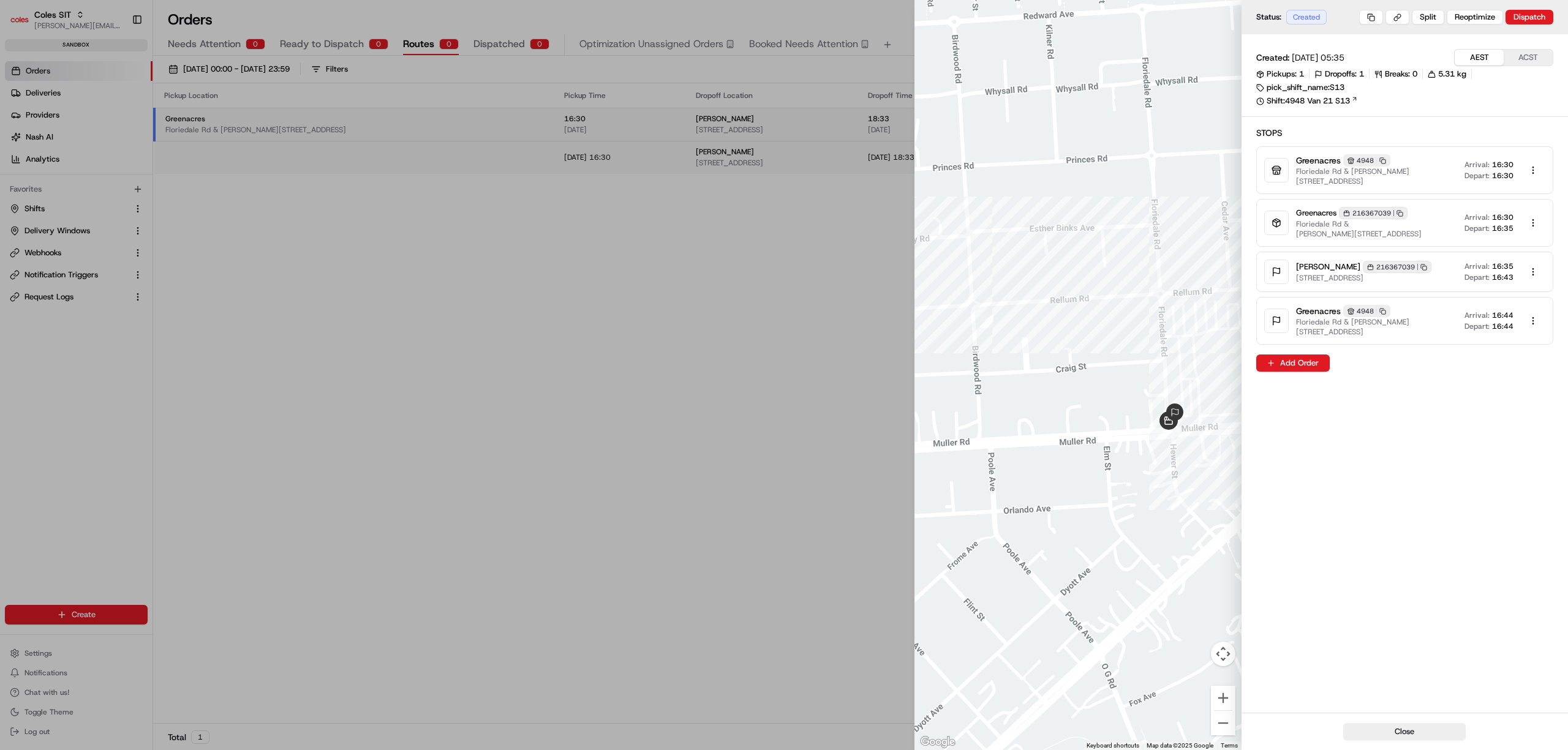
click at [1516, 65] on button "ACST" at bounding box center [1528, 58] width 49 height 16
click at [238, 277] on div at bounding box center [784, 375] width 1568 height 750
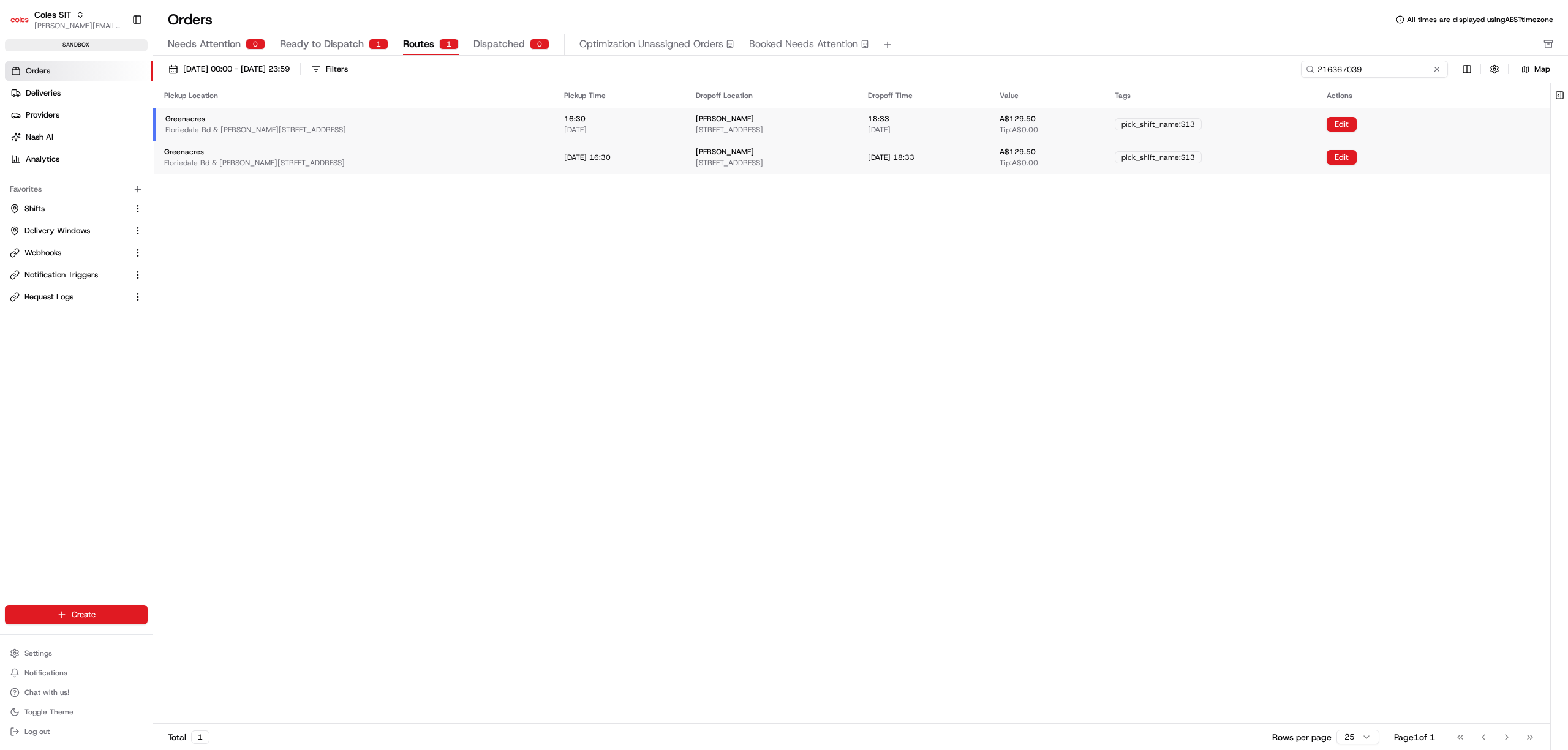
click at [1379, 71] on input "216367039" at bounding box center [1374, 69] width 147 height 17
paste input "614118"
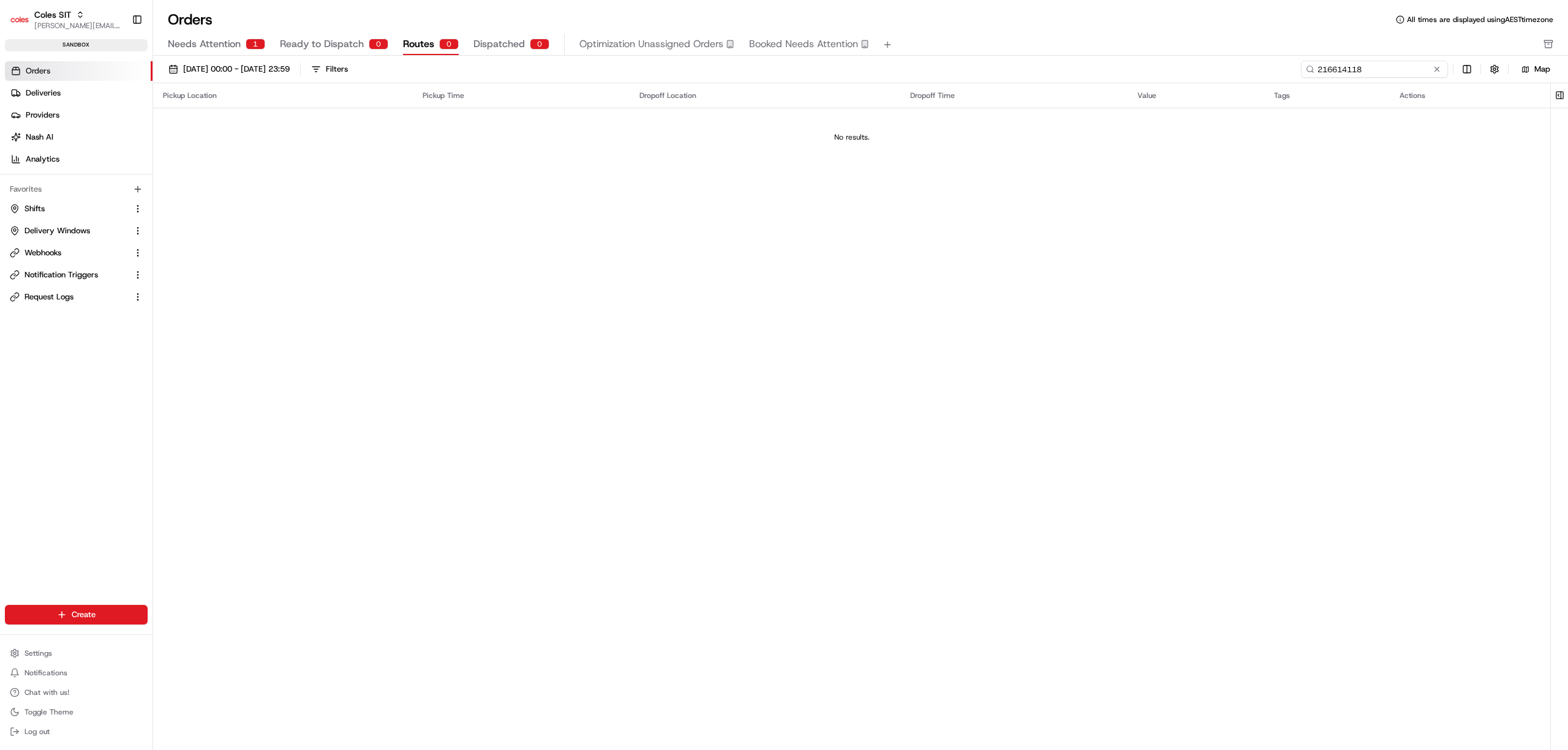
type input "216614118"
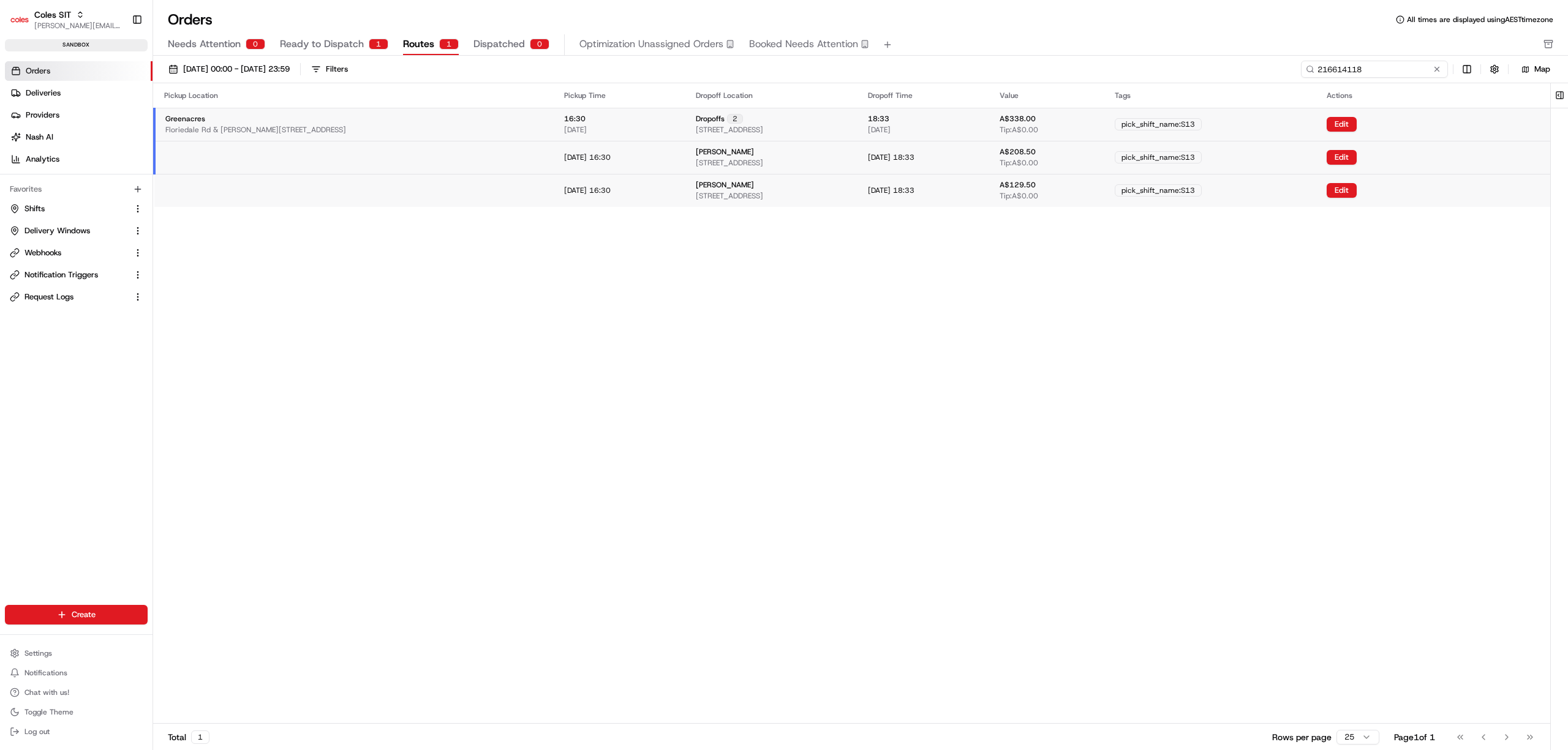
click at [1372, 74] on input "216614118" at bounding box center [1374, 69] width 147 height 17
click at [753, 335] on div "Pickup Location Pickup Time Dropoff Location Dropoff Time Value Tags Actions Gr…" at bounding box center [851, 403] width 1397 height 640
click at [582, 581] on div "Pickup Location Pickup Time Dropoff Location Dropoff Time Value Tags Actions Gr…" at bounding box center [851, 403] width 1397 height 640
click at [1357, 158] on button "Edit" at bounding box center [1342, 157] width 30 height 14
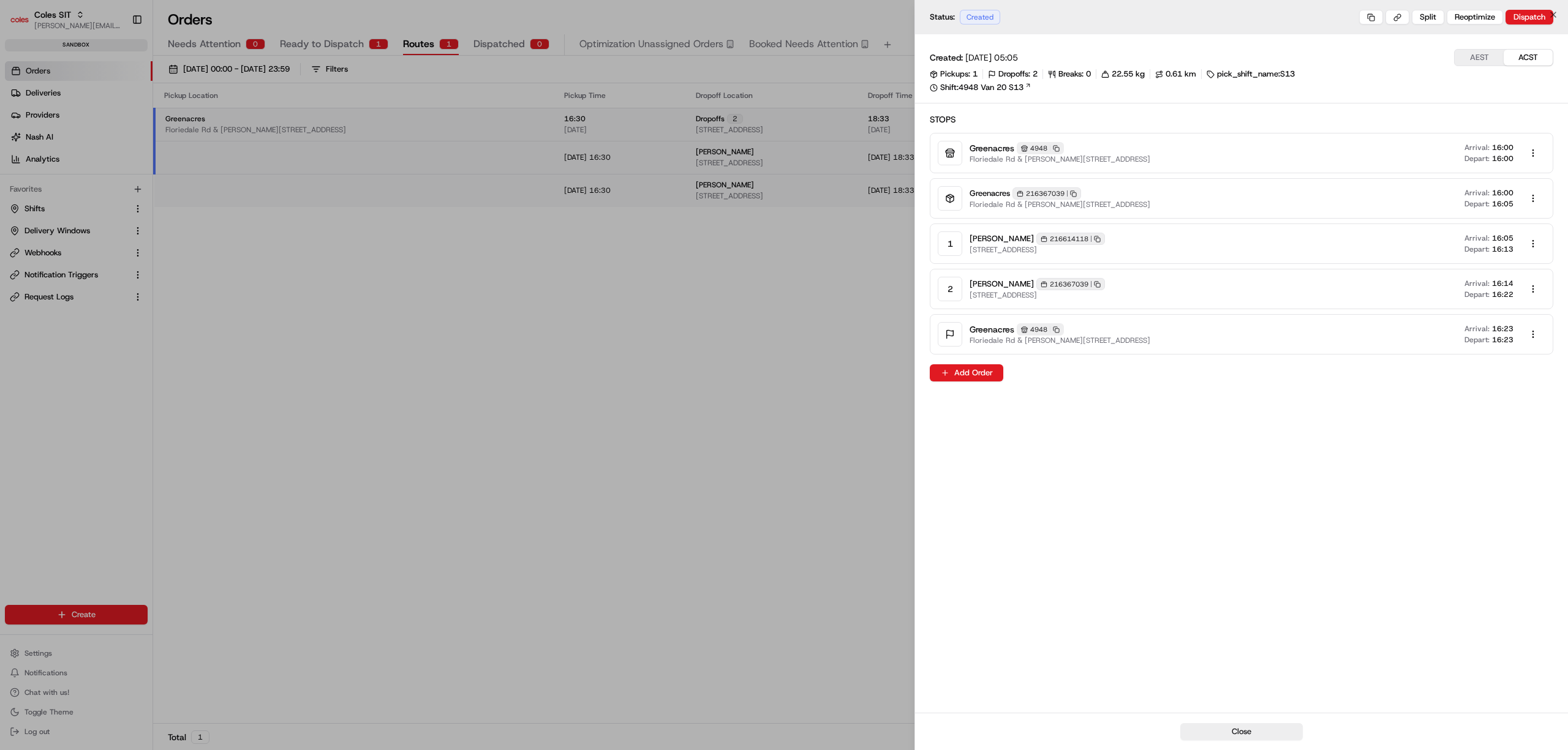
click at [507, 655] on div at bounding box center [784, 375] width 1568 height 750
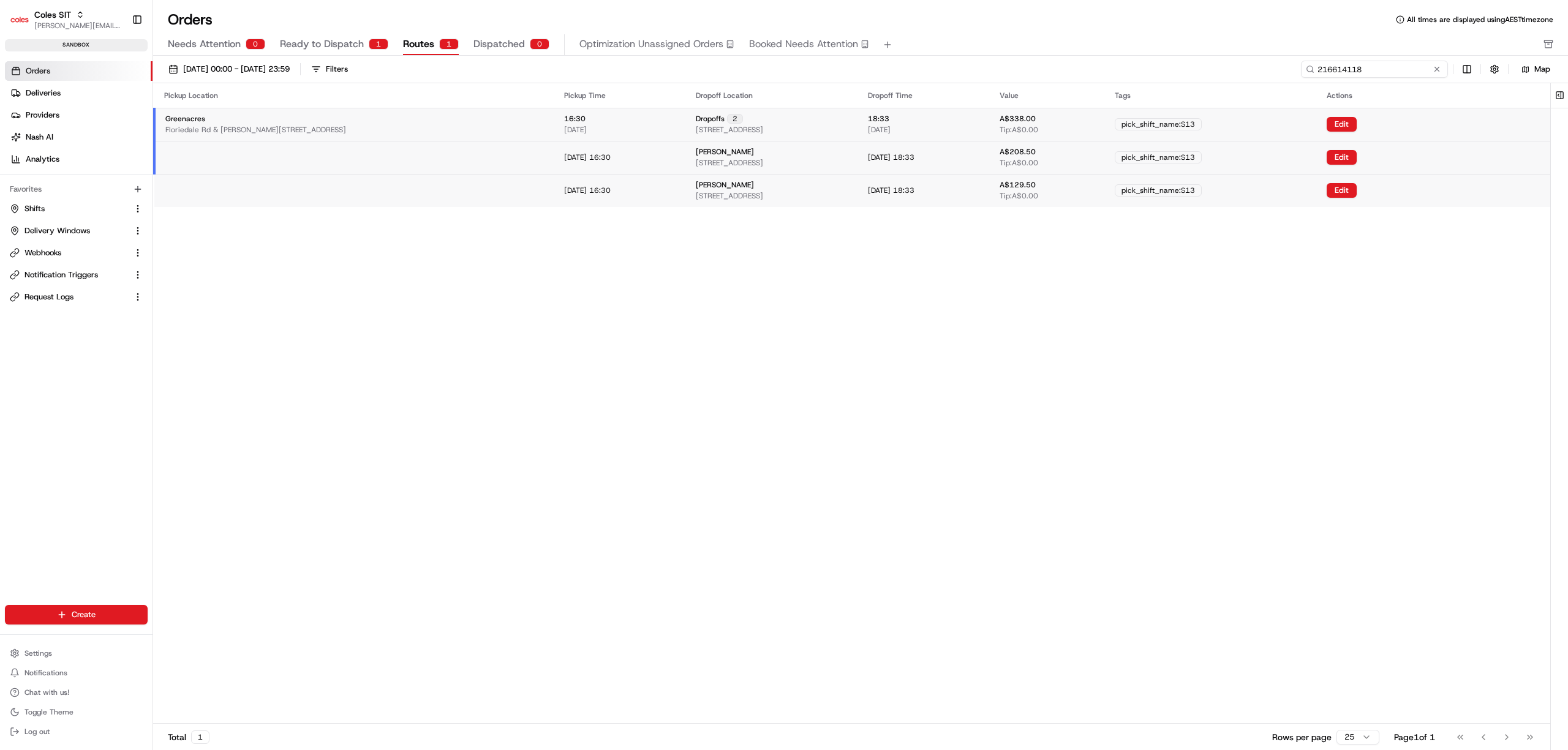
click at [1392, 72] on input "216614118" at bounding box center [1374, 69] width 147 height 17
click at [334, 37] on span "Ready to Dispatch" at bounding box center [322, 44] width 84 height 14
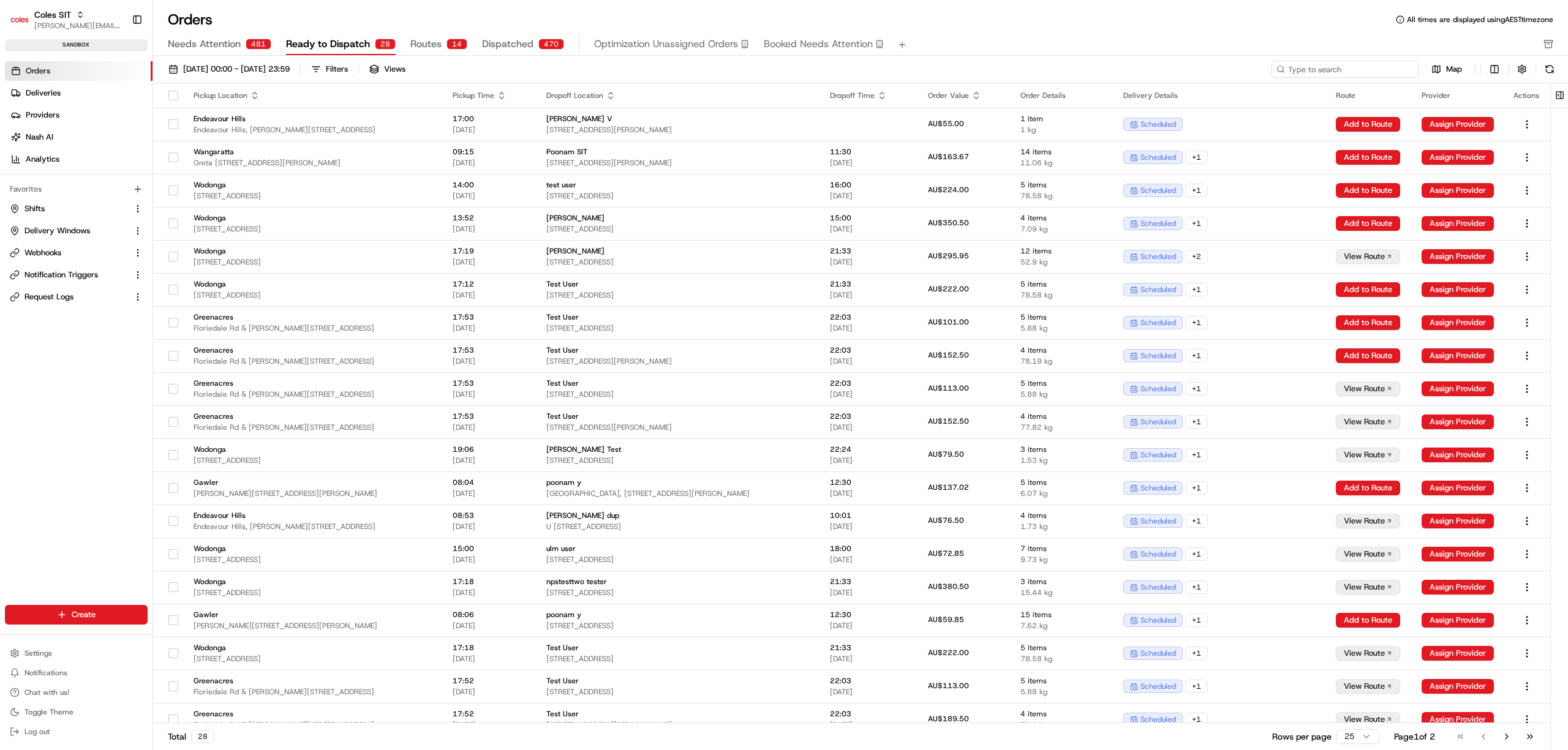
click at [1368, 74] on input at bounding box center [1345, 69] width 147 height 17
paste input "216614118"
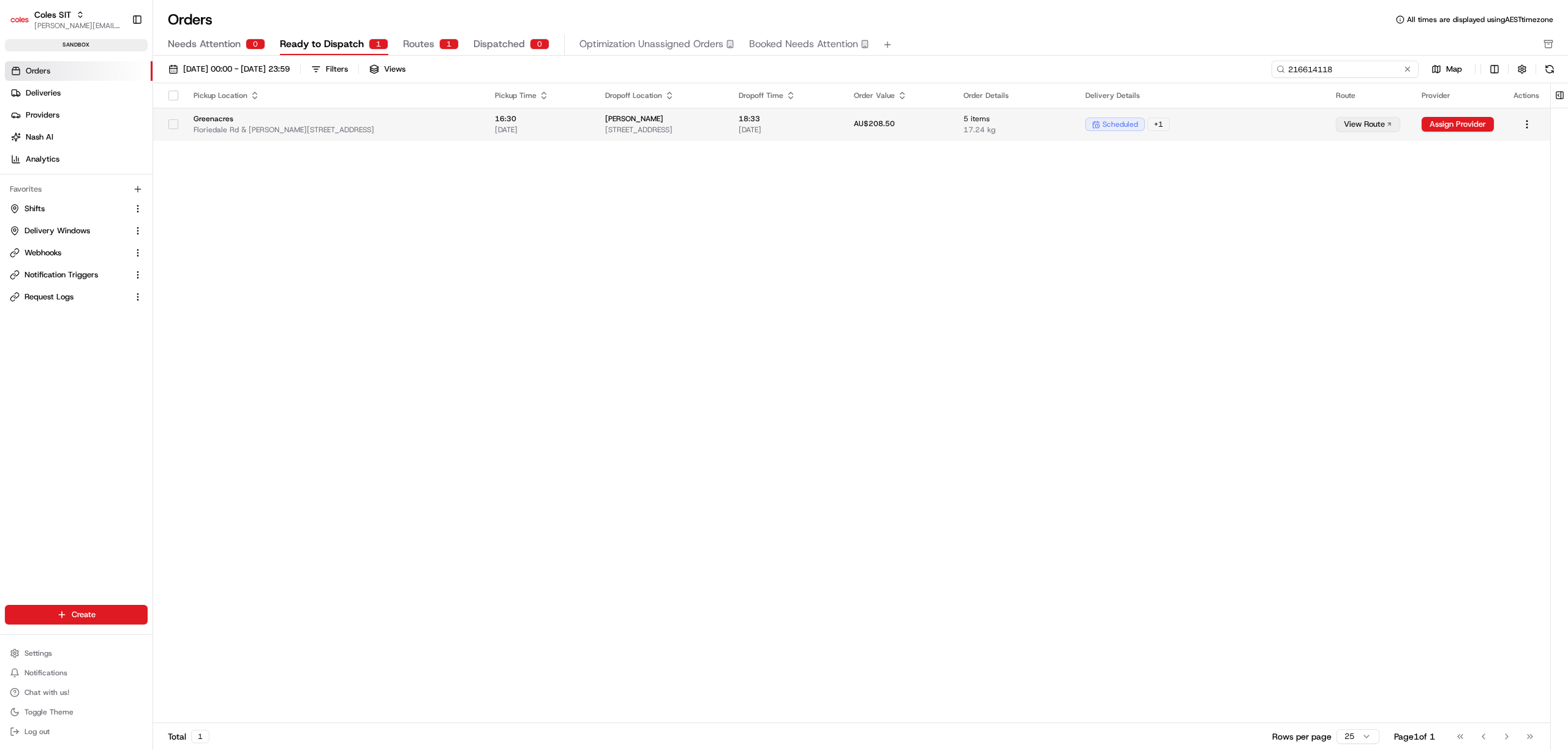
type input "216614118"
click at [564, 123] on td "16:30 [DATE]" at bounding box center [540, 124] width 110 height 33
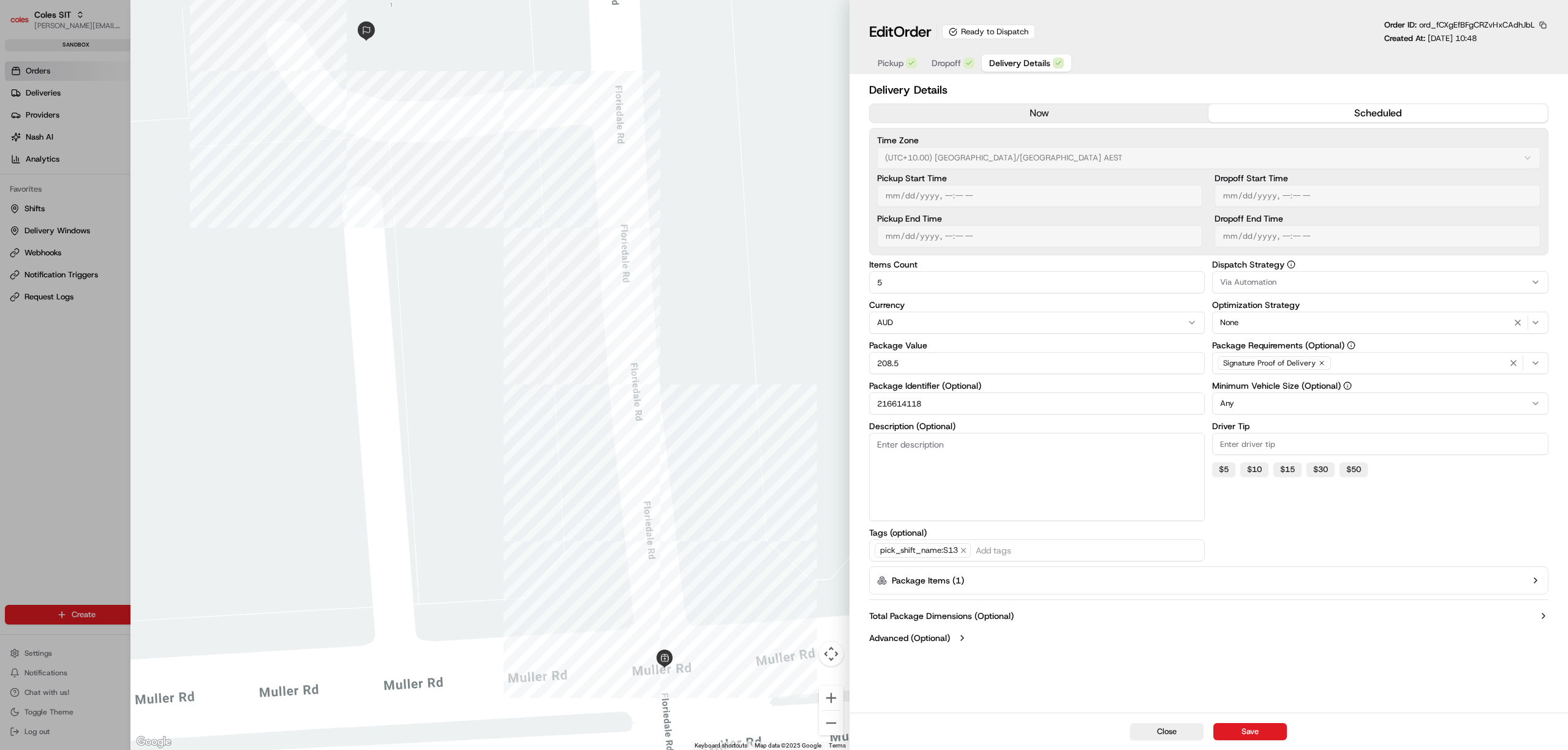
click at [1488, 577] on button "Package Items ( 1 )" at bounding box center [1208, 580] width 679 height 28
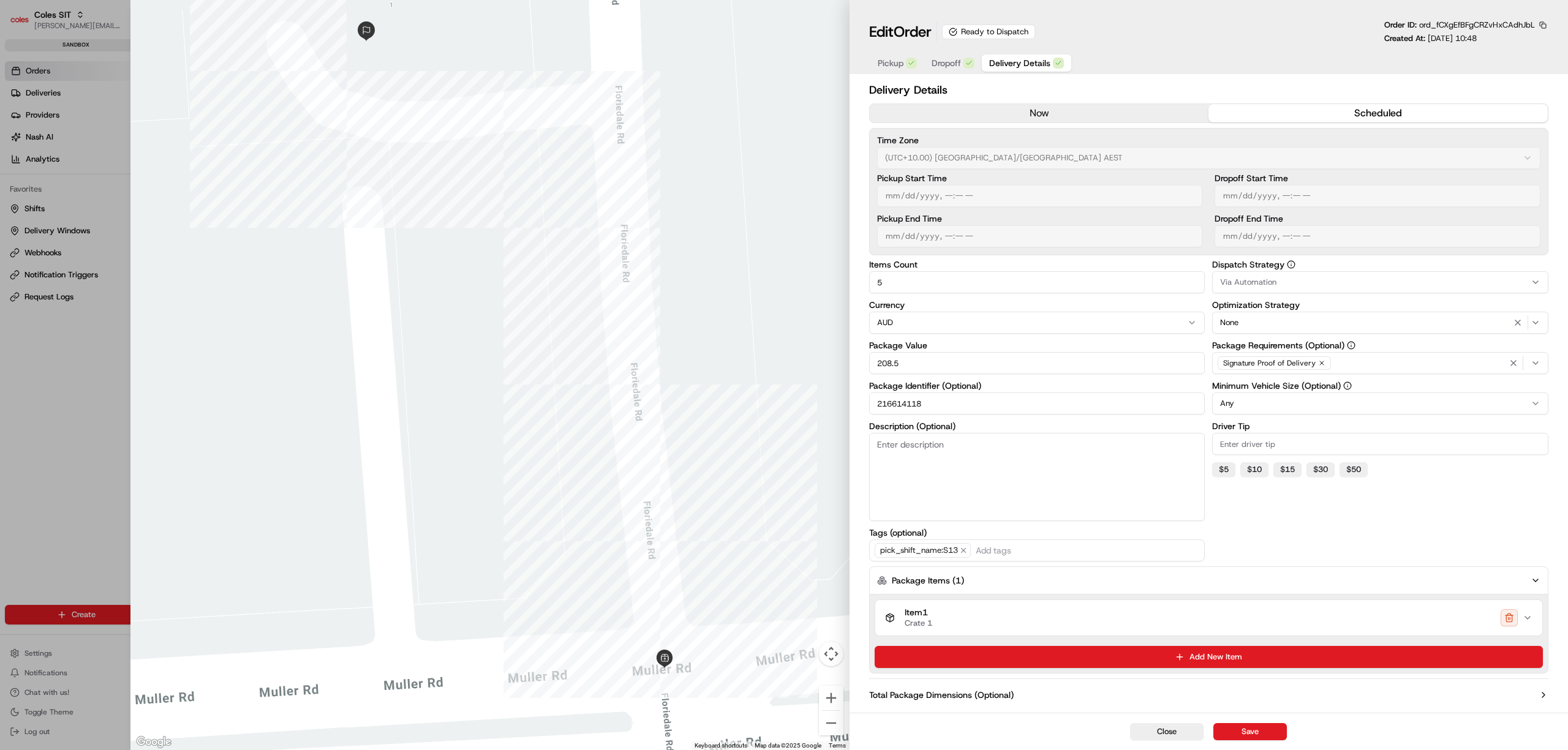
click at [1531, 625] on button "Item 1 Crate 1" at bounding box center [1208, 617] width 667 height 35
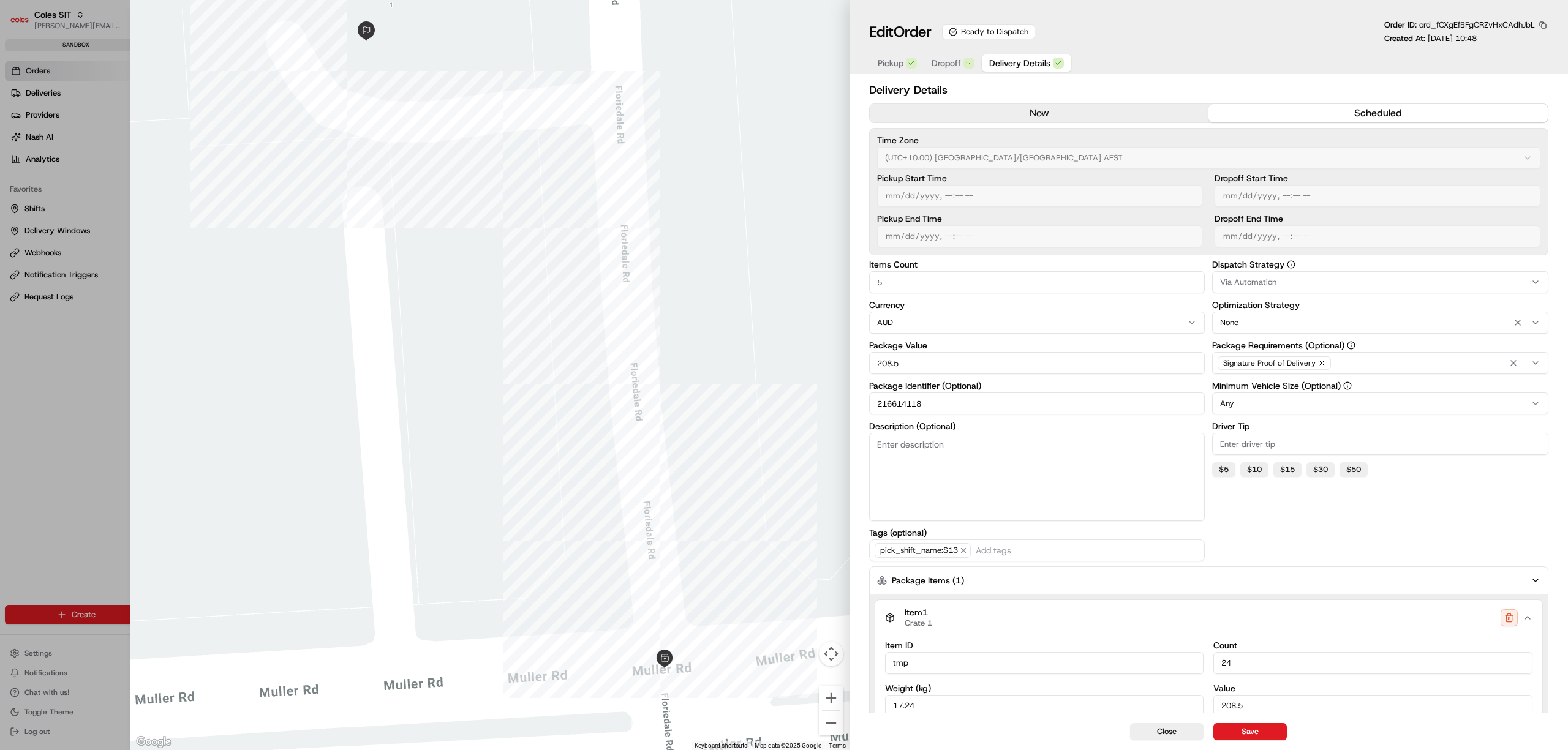
drag, startPoint x: 932, startPoint y: 64, endPoint x: 944, endPoint y: 73, distance: 15.0
click at [932, 64] on span "Dropoff" at bounding box center [946, 63] width 30 height 12
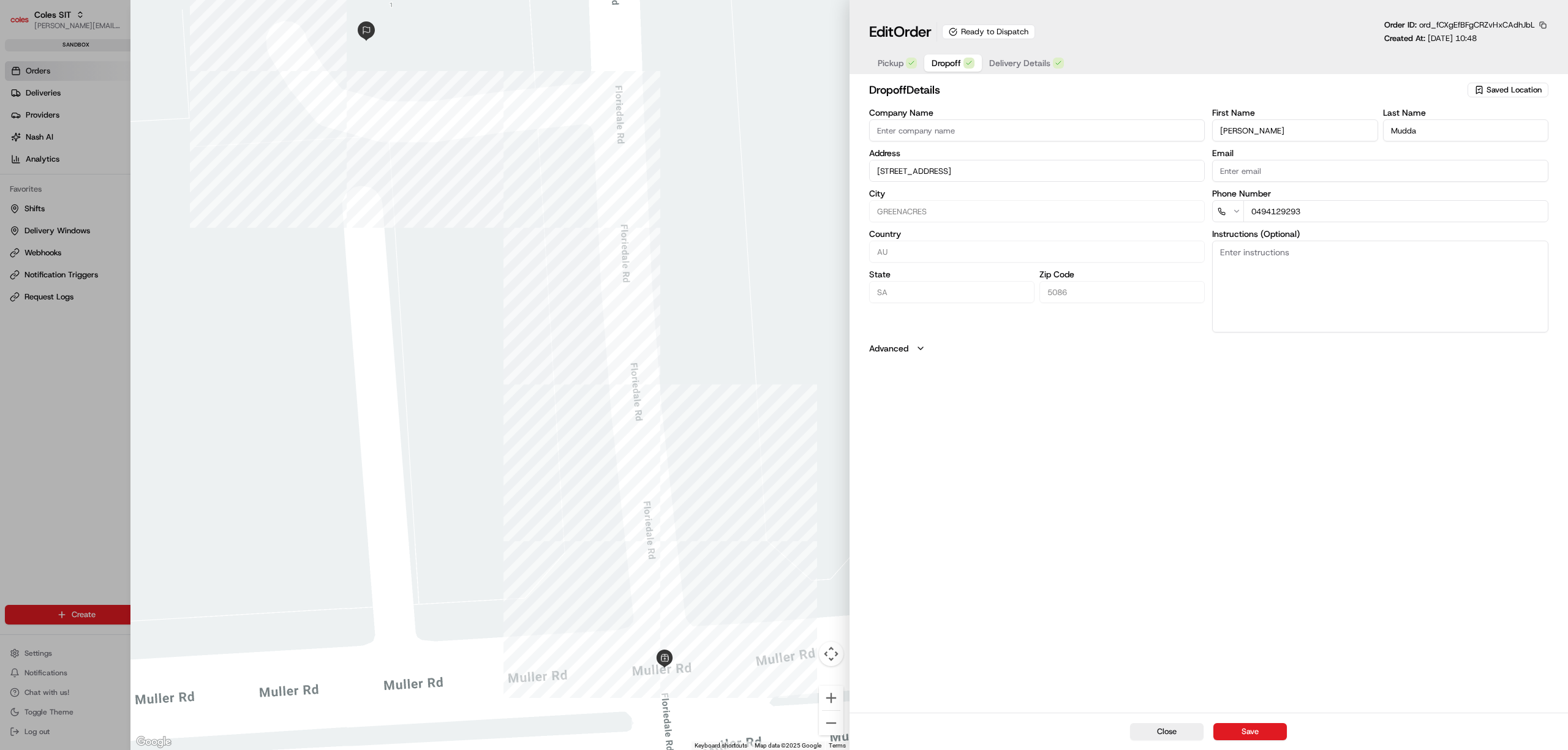
drag, startPoint x: 74, startPoint y: 439, endPoint x: 41, endPoint y: 361, distance: 84.7
click at [74, 439] on div at bounding box center [784, 375] width 1568 height 750
type input "+1"
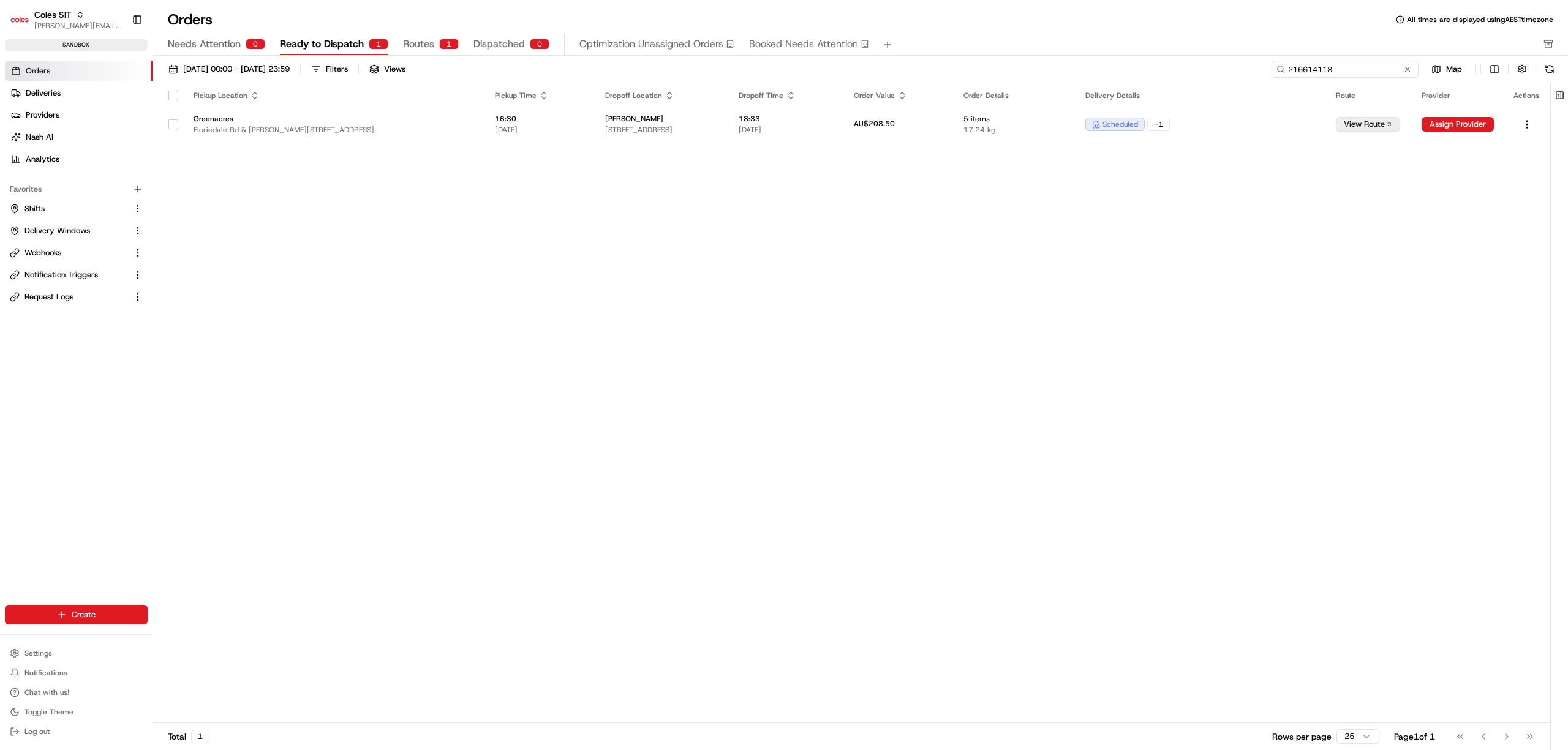
click at [1355, 74] on input "216614118" at bounding box center [1345, 69] width 147 height 17
